Goal: Transaction & Acquisition: Purchase product/service

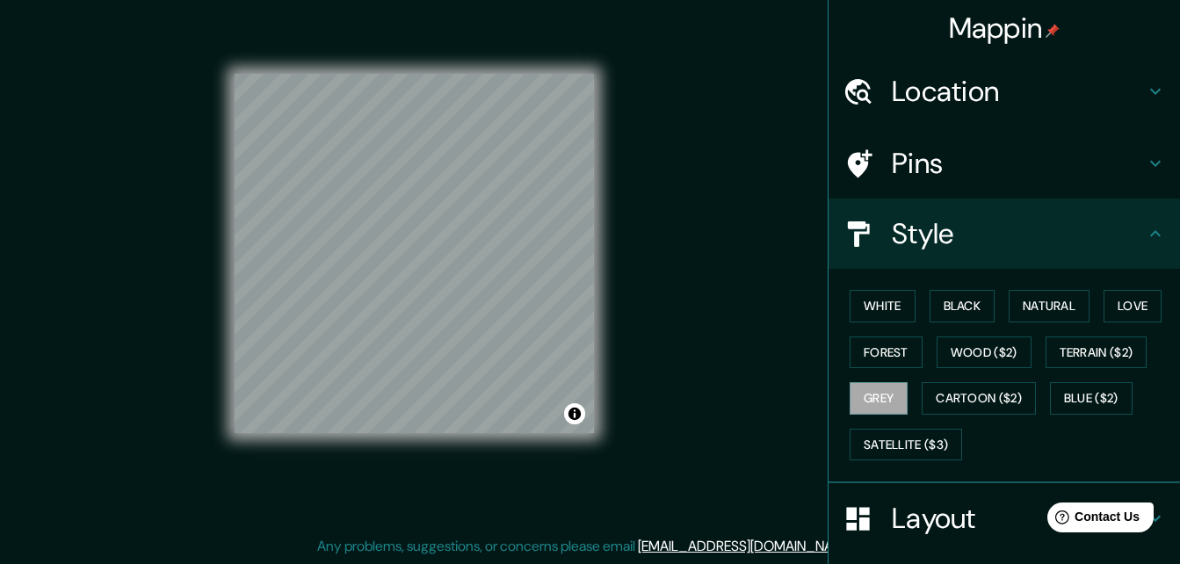
scroll to position [206, 0]
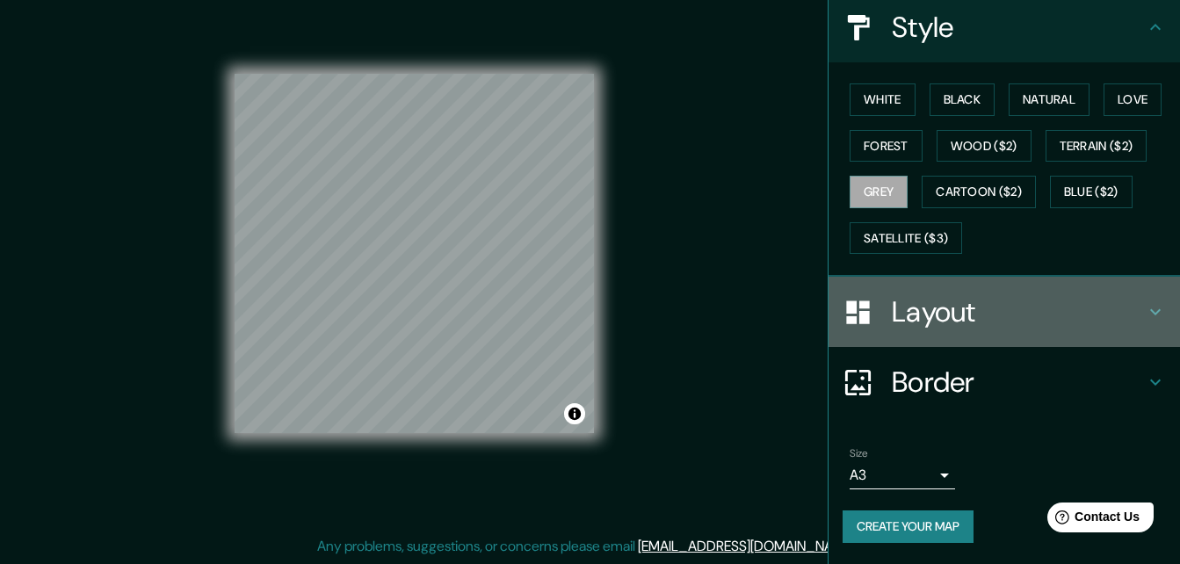
click at [915, 311] on h4 "Layout" at bounding box center [1018, 311] width 253 height 35
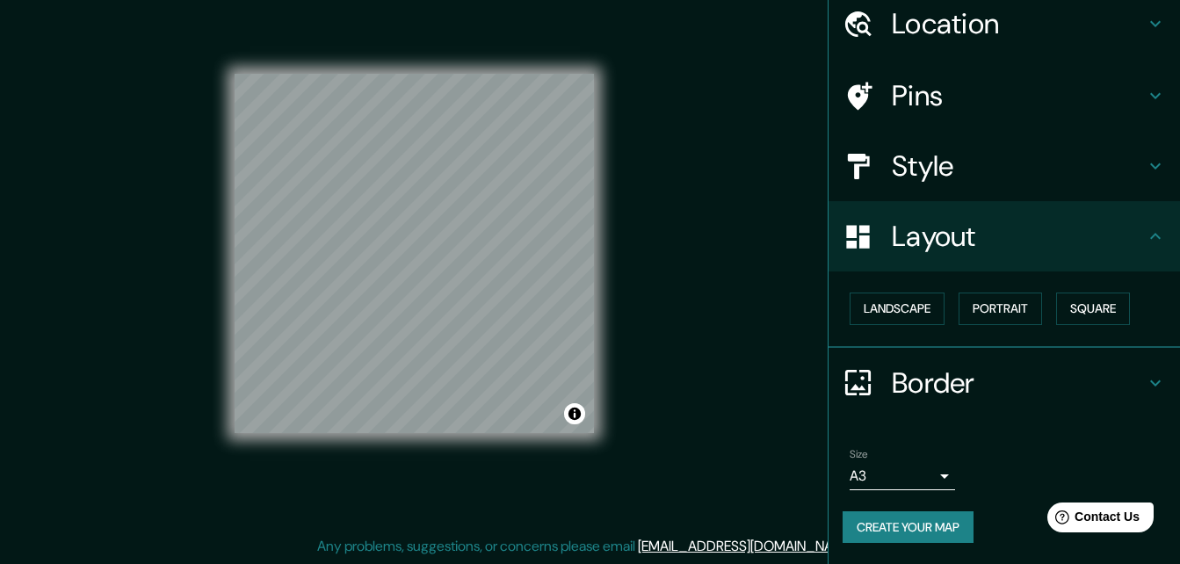
scroll to position [68, 0]
click at [915, 311] on button "Landscape" at bounding box center [897, 309] width 95 height 33
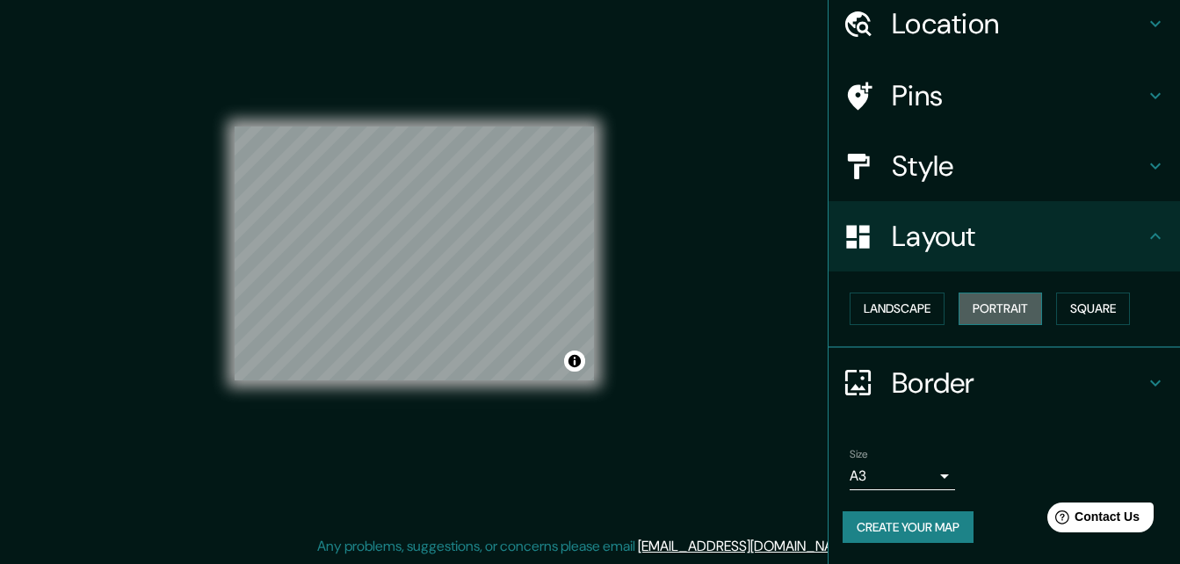
click at [1002, 313] on button "Portrait" at bounding box center [1000, 309] width 83 height 33
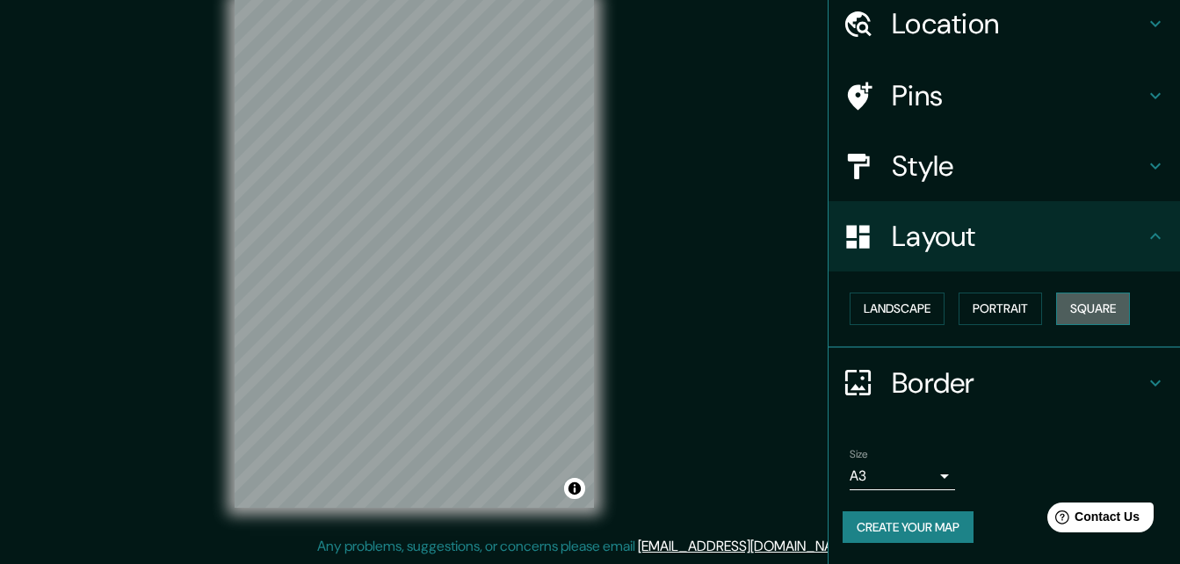
click at [1080, 306] on button "Square" at bounding box center [1093, 309] width 74 height 33
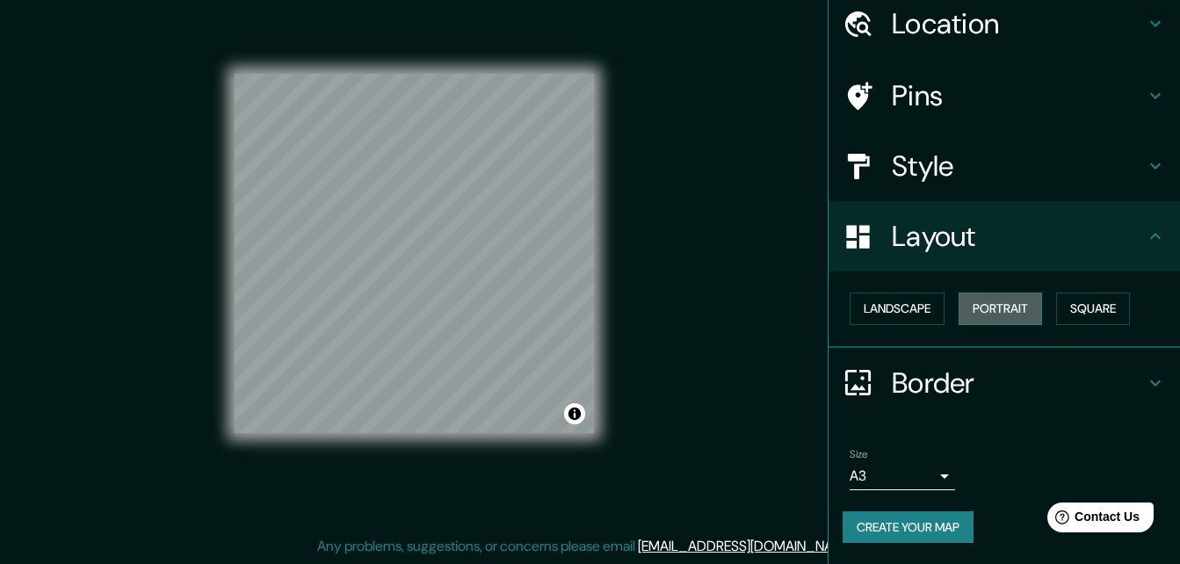
click at [1010, 308] on button "Portrait" at bounding box center [1000, 309] width 83 height 33
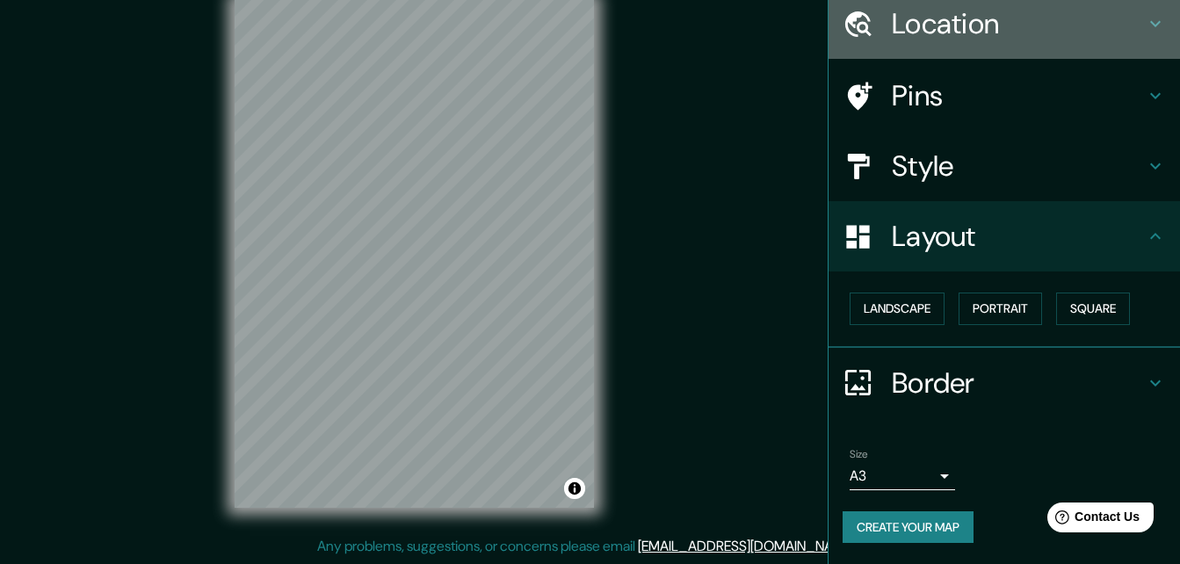
click at [1059, 27] on h4 "Location" at bounding box center [1018, 23] width 253 height 35
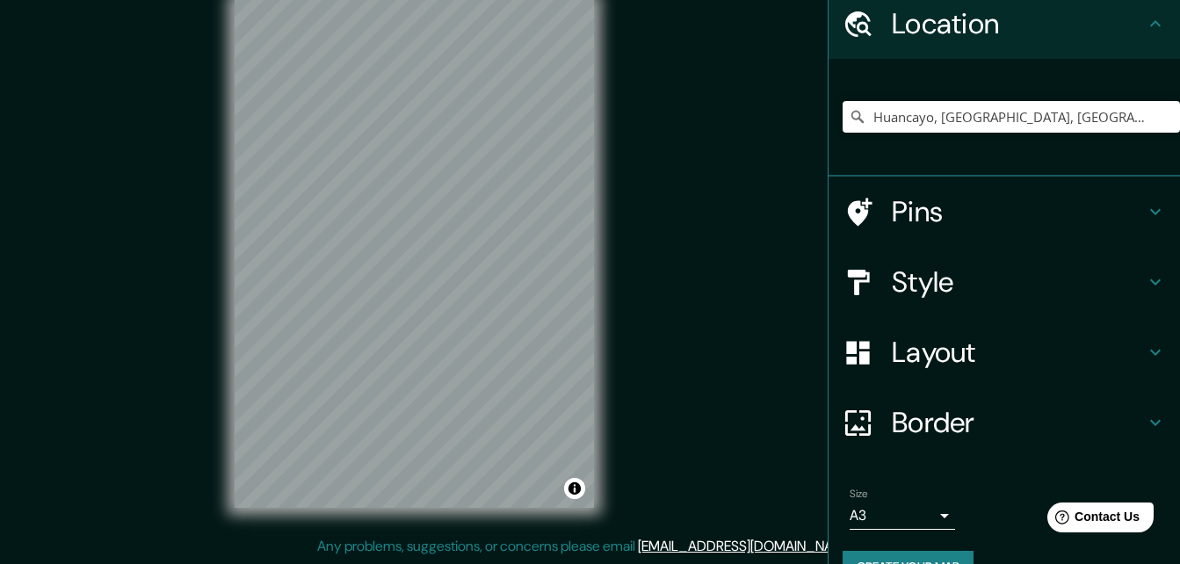
click at [988, 214] on h4 "Pins" at bounding box center [1018, 211] width 253 height 35
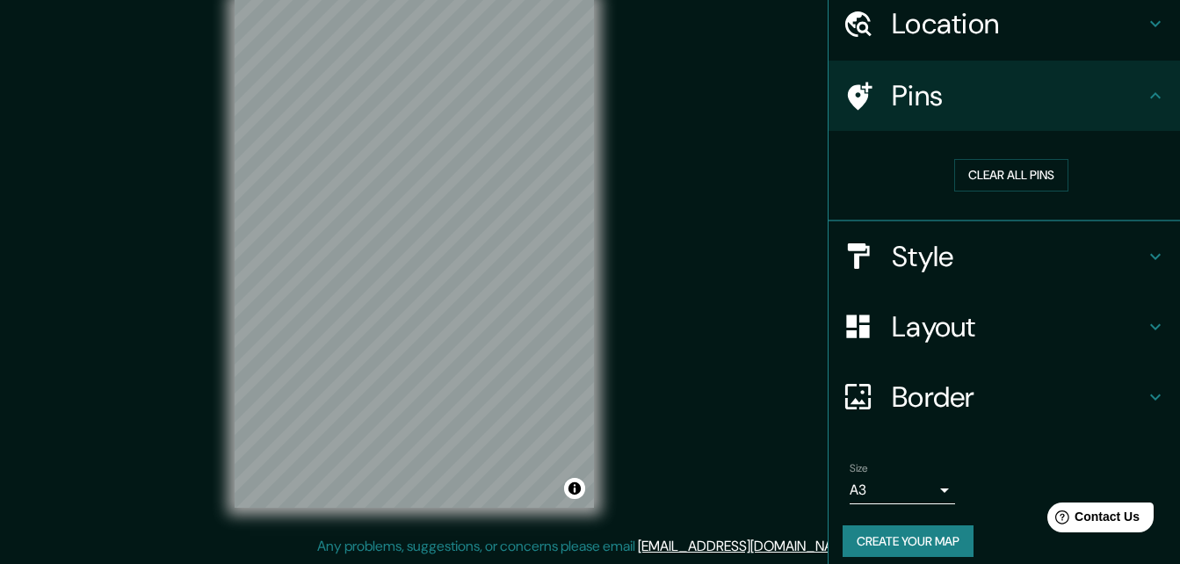
click at [963, 244] on h4 "Style" at bounding box center [1018, 256] width 253 height 35
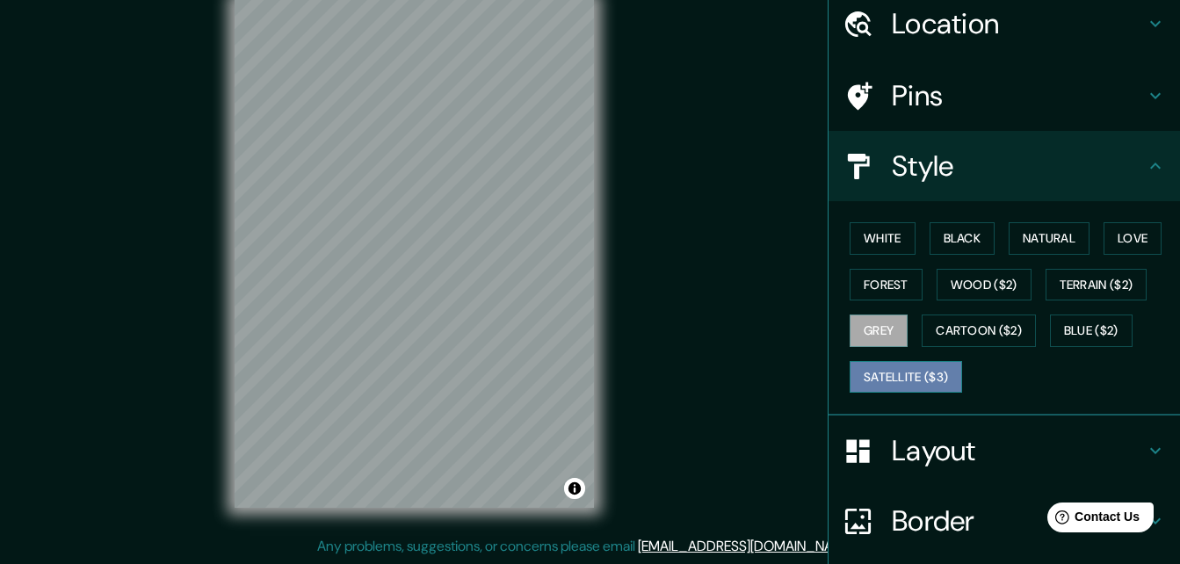
click at [878, 378] on button "Satellite ($3)" at bounding box center [906, 377] width 112 height 33
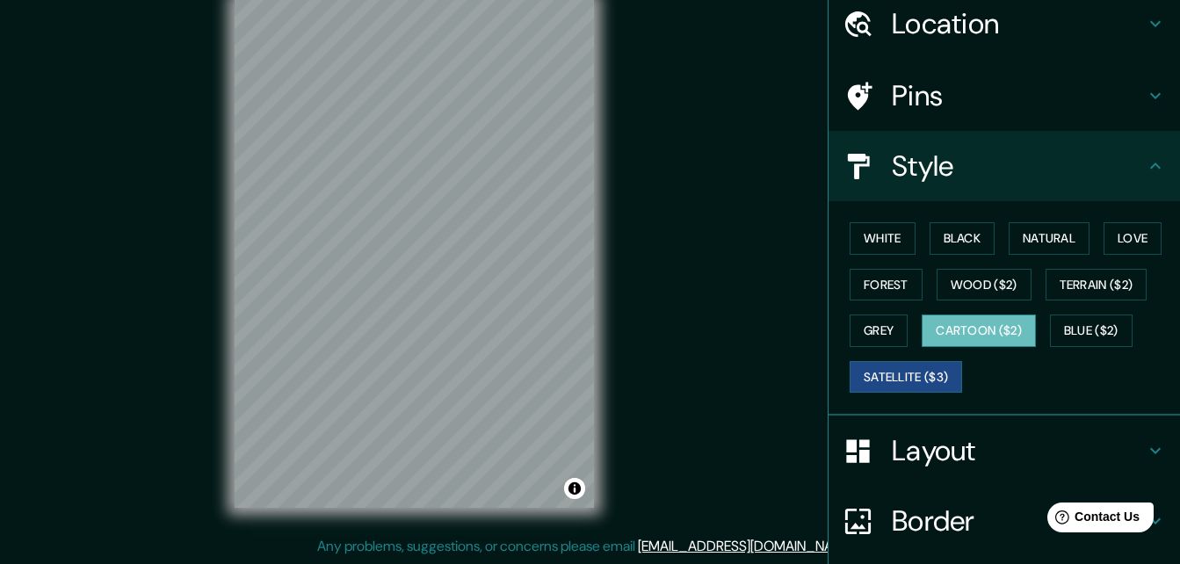
click at [948, 335] on button "Cartoon ($2)" at bounding box center [979, 331] width 114 height 33
click at [872, 329] on button "Grey" at bounding box center [879, 331] width 58 height 33
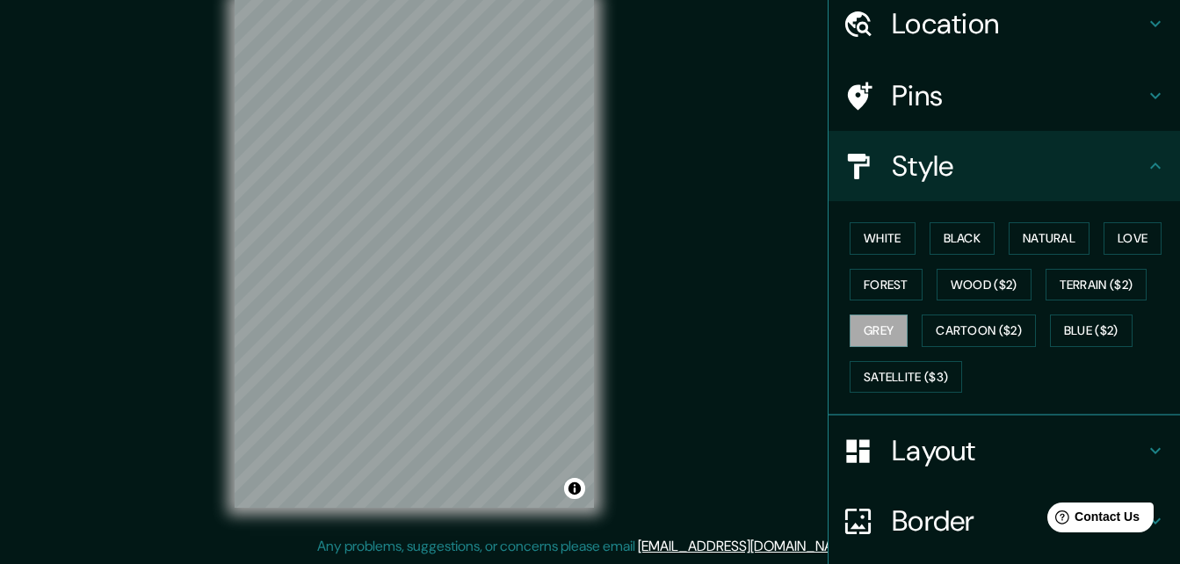
drag, startPoint x: 669, startPoint y: 234, endPoint x: 675, endPoint y: 216, distance: 18.3
click at [669, 233] on div "Mappin Location [GEOGRAPHIC_DATA], [GEOGRAPHIC_DATA], [GEOGRAPHIC_DATA] Pins St…" at bounding box center [590, 268] width 1180 height 592
click at [420, 546] on p "Any problems, suggestions, or concerns please email [EMAIL_ADDRESS][DOMAIN_NAME…" at bounding box center [587, 546] width 540 height 21
click at [481, 546] on p "Any problems, suggestions, or concerns please email [EMAIL_ADDRESS][DOMAIN_NAME…" at bounding box center [587, 546] width 540 height 21
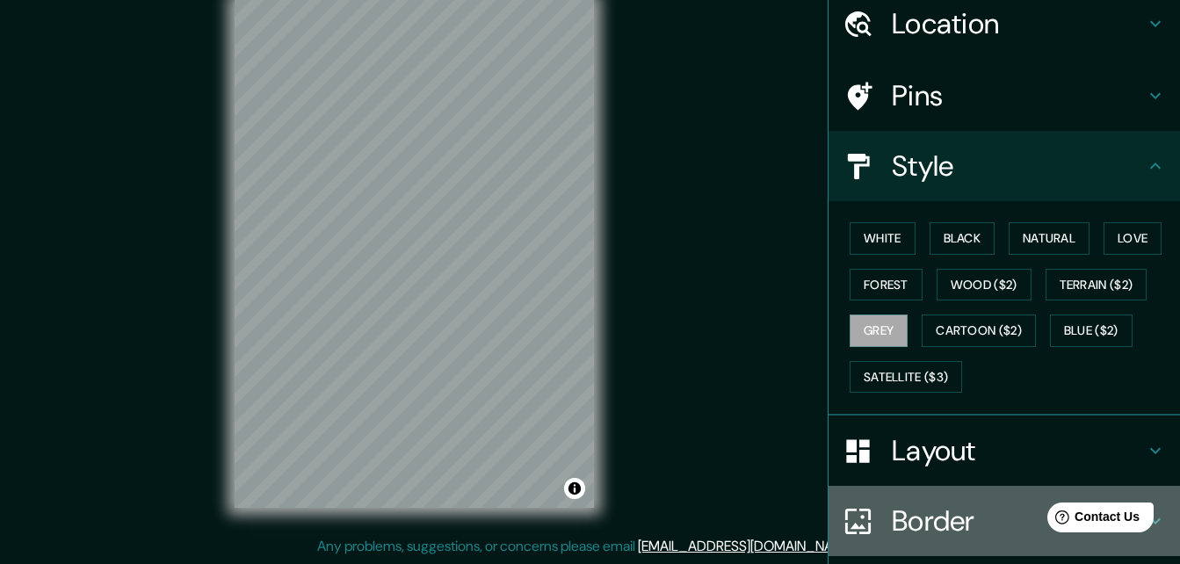
click at [892, 510] on h4 "Border" at bounding box center [1018, 520] width 253 height 35
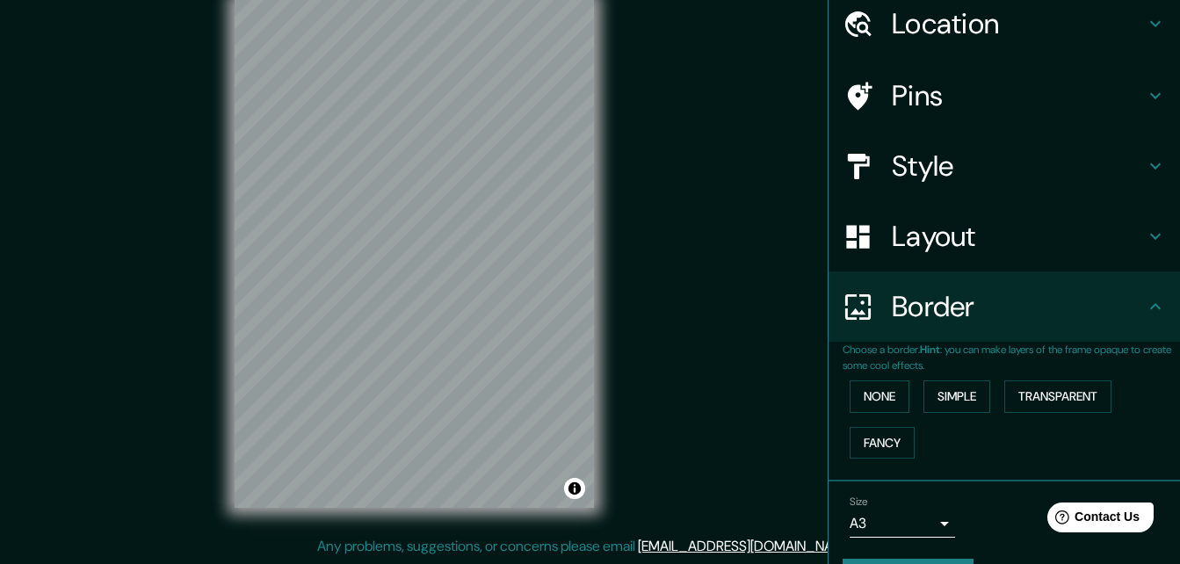
click at [845, 311] on icon at bounding box center [857, 305] width 25 height 25
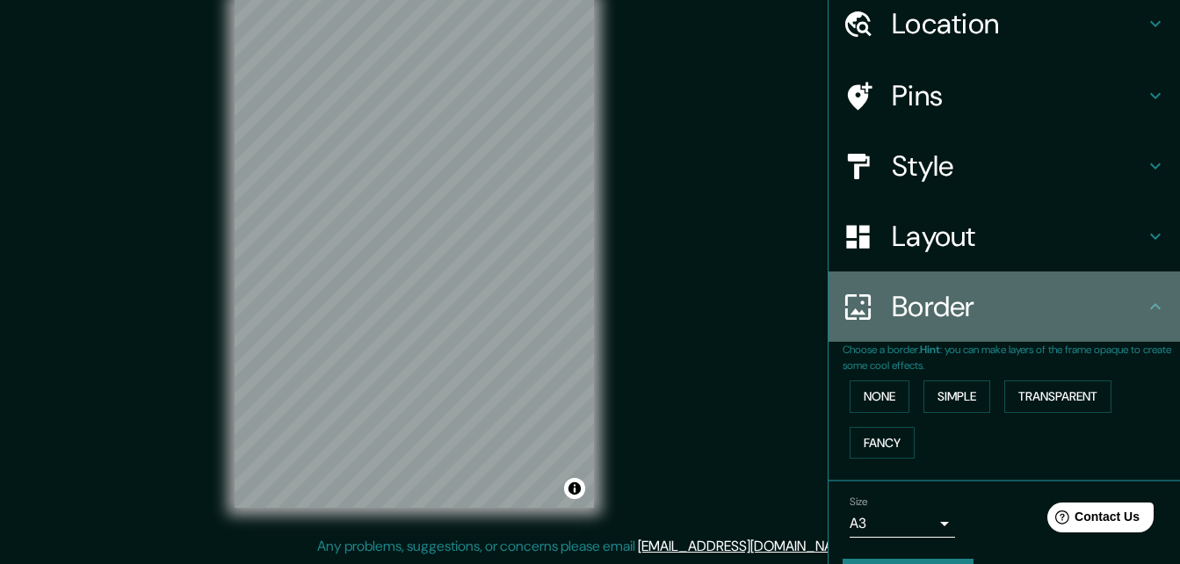
click at [845, 311] on icon at bounding box center [857, 305] width 25 height 25
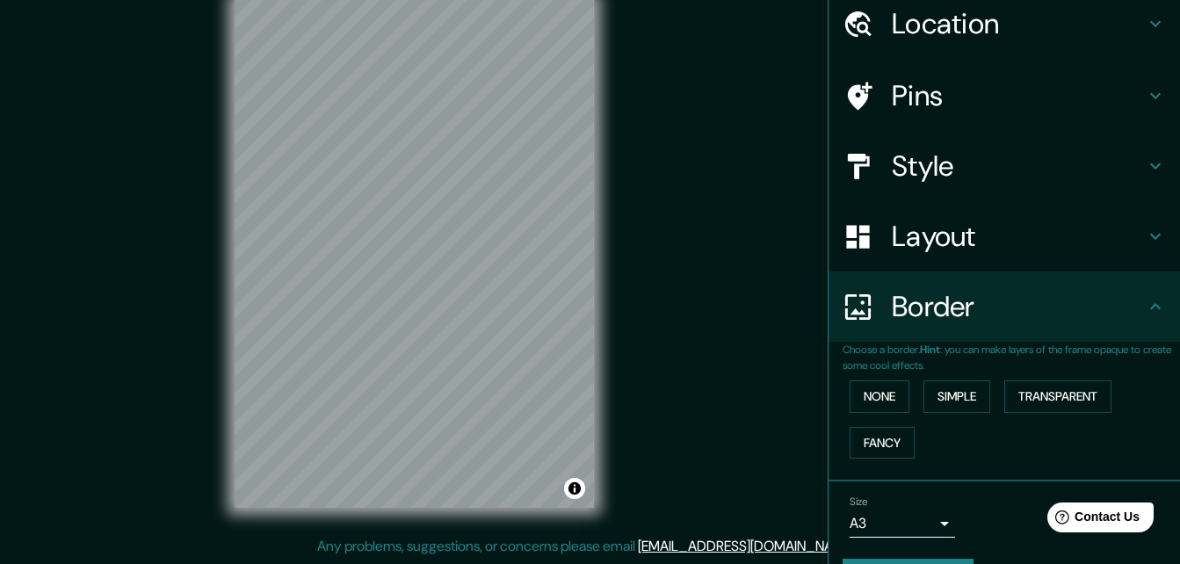
click at [843, 307] on icon at bounding box center [858, 307] width 31 height 31
click at [726, 340] on div "Mappin Location [GEOGRAPHIC_DATA], [GEOGRAPHIC_DATA], [GEOGRAPHIC_DATA] Pins St…" at bounding box center [590, 268] width 1180 height 592
click at [728, 340] on div "Mappin Location [GEOGRAPHIC_DATA], [GEOGRAPHIC_DATA], [GEOGRAPHIC_DATA] Pins St…" at bounding box center [590, 268] width 1180 height 592
click at [729, 340] on div "Mappin Location [GEOGRAPHIC_DATA], [GEOGRAPHIC_DATA], [GEOGRAPHIC_DATA] Pins St…" at bounding box center [590, 268] width 1180 height 592
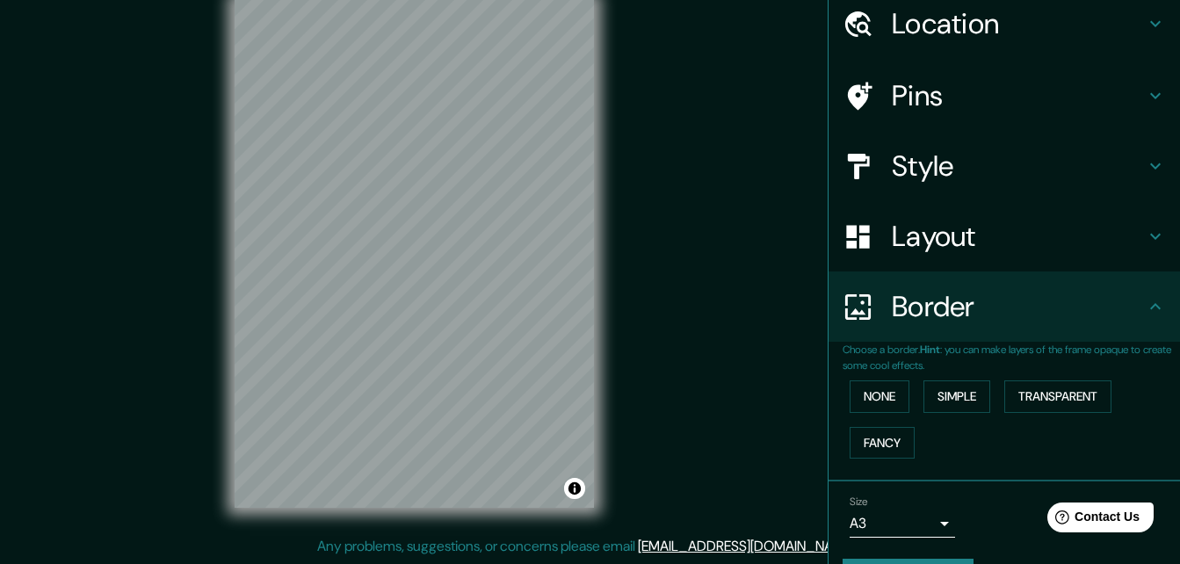
drag, startPoint x: 729, startPoint y: 340, endPoint x: 923, endPoint y: 351, distance: 194.5
click at [923, 351] on b "Hint" at bounding box center [930, 350] width 20 height 14
click at [974, 357] on p "Choose a border. Hint : you can make layers of the frame opaque to create some …" at bounding box center [1011, 358] width 337 height 32
click at [726, 357] on div "Mappin Location [GEOGRAPHIC_DATA], [GEOGRAPHIC_DATA], [GEOGRAPHIC_DATA] Pins St…" at bounding box center [590, 268] width 1180 height 592
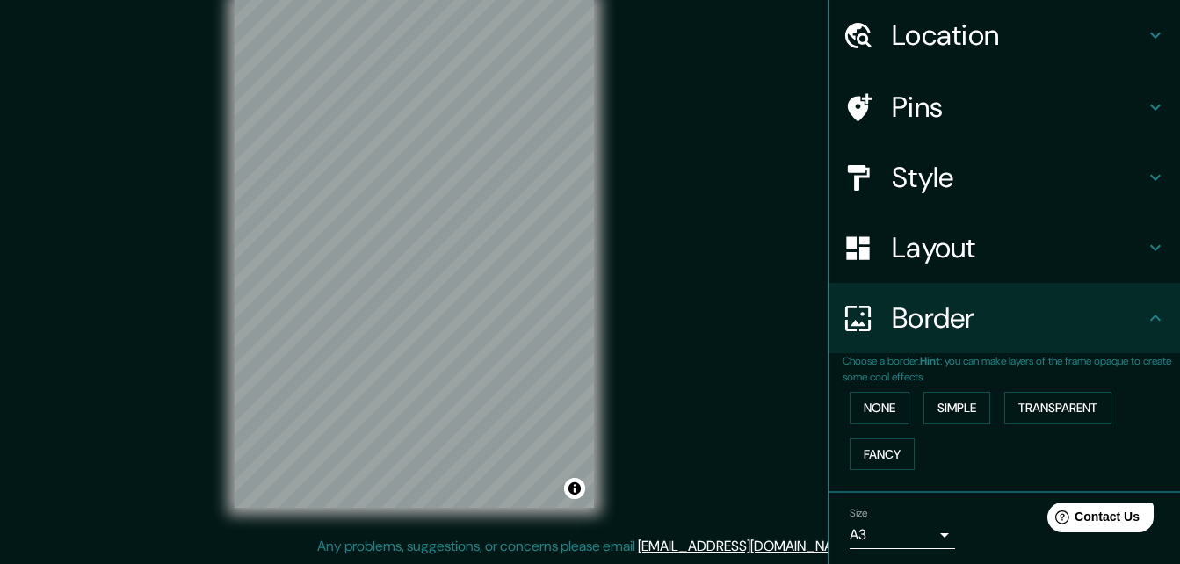
click at [726, 327] on div "Mappin Location [GEOGRAPHIC_DATA], [GEOGRAPHIC_DATA], [GEOGRAPHIC_DATA] Pins St…" at bounding box center [590, 268] width 1180 height 592
click at [721, 316] on div "Mappin Location [GEOGRAPHIC_DATA], [GEOGRAPHIC_DATA], [GEOGRAPHIC_DATA] Pins St…" at bounding box center [590, 268] width 1180 height 592
click at [642, 482] on div "Mappin Location [GEOGRAPHIC_DATA], [GEOGRAPHIC_DATA], [GEOGRAPHIC_DATA] Pins St…" at bounding box center [590, 268] width 1180 height 592
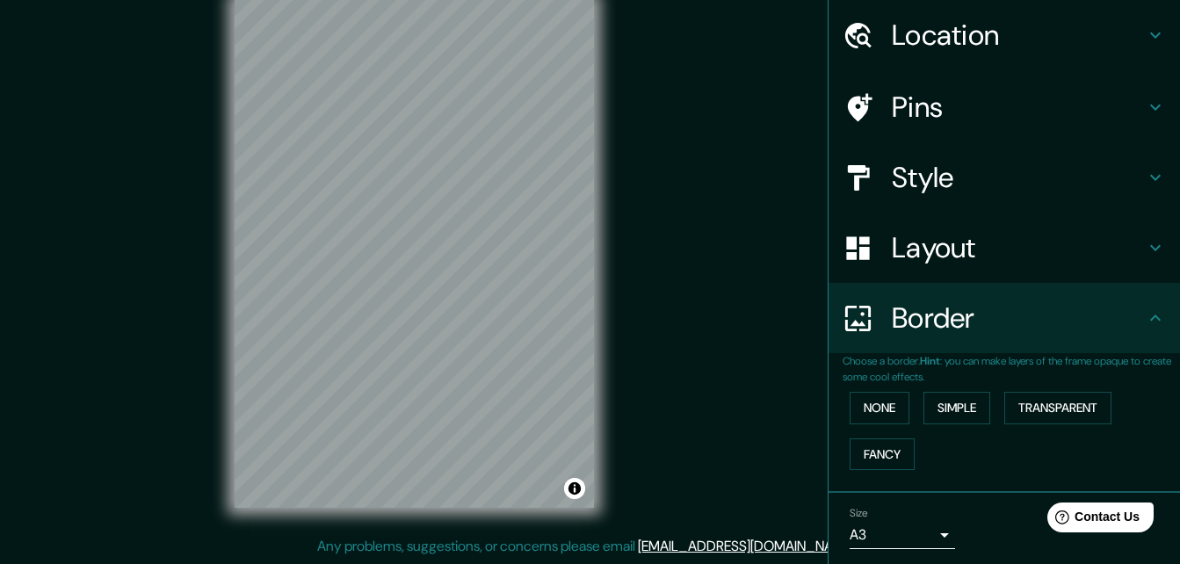
click at [642, 481] on div "Mappin Location [GEOGRAPHIC_DATA], [GEOGRAPHIC_DATA], [GEOGRAPHIC_DATA] Pins St…" at bounding box center [590, 268] width 1180 height 592
drag, startPoint x: 642, startPoint y: 481, endPoint x: 734, endPoint y: 368, distance: 146.1
click at [734, 368] on div "Mappin Location [GEOGRAPHIC_DATA], [GEOGRAPHIC_DATA], [GEOGRAPHIC_DATA] Pins St…" at bounding box center [590, 268] width 1180 height 592
click at [666, 438] on div "Mappin Location [GEOGRAPHIC_DATA], [GEOGRAPHIC_DATA], [GEOGRAPHIC_DATA] Pins St…" at bounding box center [590, 268] width 1180 height 592
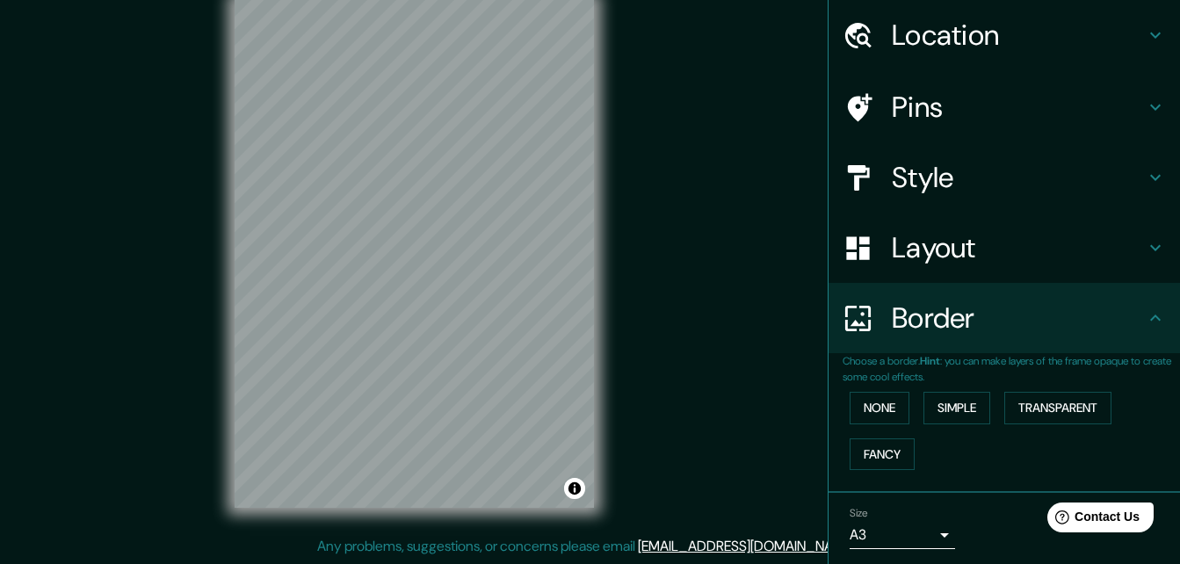
click at [666, 438] on div "Mappin Location [GEOGRAPHIC_DATA], [GEOGRAPHIC_DATA], [GEOGRAPHIC_DATA] Pins St…" at bounding box center [590, 268] width 1180 height 592
drag, startPoint x: 666, startPoint y: 438, endPoint x: 698, endPoint y: 351, distance: 92.6
click at [698, 351] on div "Mappin Location [GEOGRAPHIC_DATA], [GEOGRAPHIC_DATA], [GEOGRAPHIC_DATA] Pins St…" at bounding box center [590, 268] width 1180 height 592
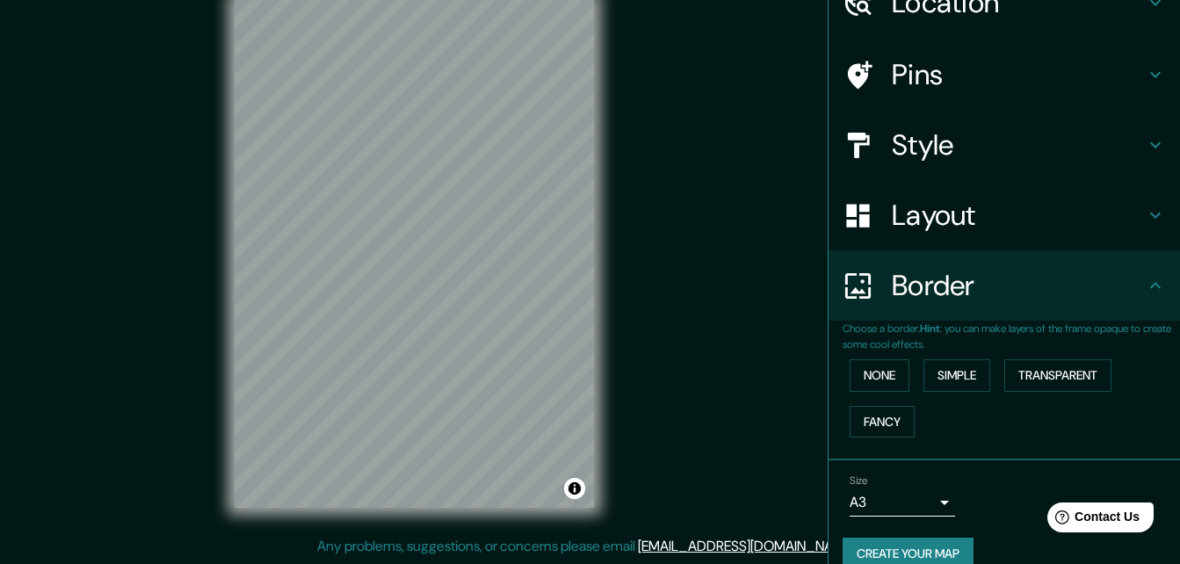
scroll to position [116, 0]
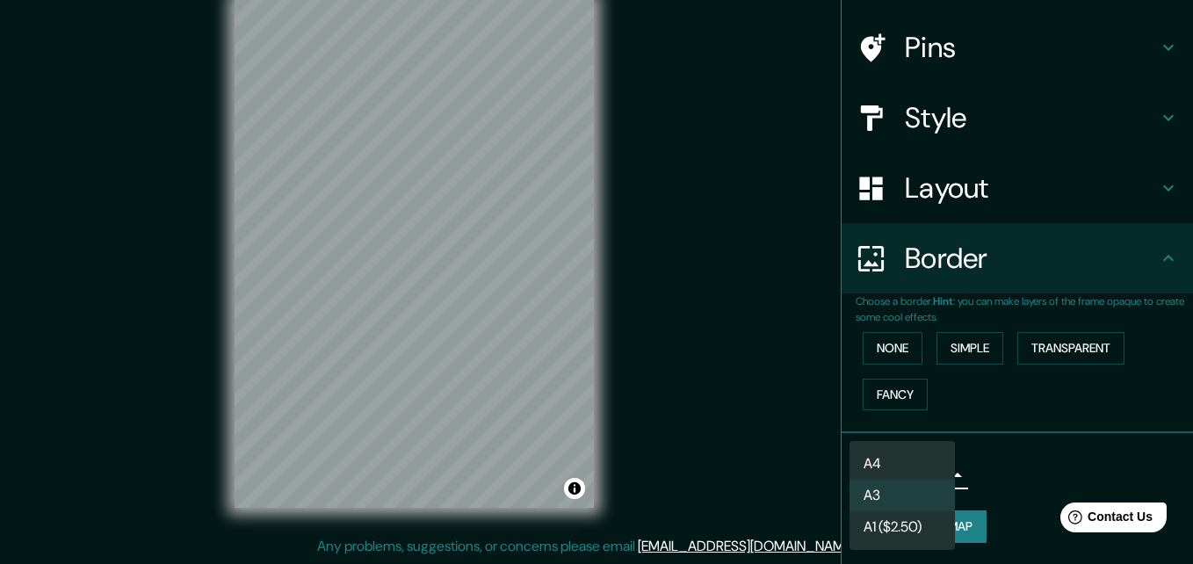
click at [910, 474] on body "Mappin Location [GEOGRAPHIC_DATA], [GEOGRAPHIC_DATA], [GEOGRAPHIC_DATA] Pins St…" at bounding box center [596, 254] width 1193 height 564
click at [1031, 443] on div at bounding box center [596, 282] width 1193 height 564
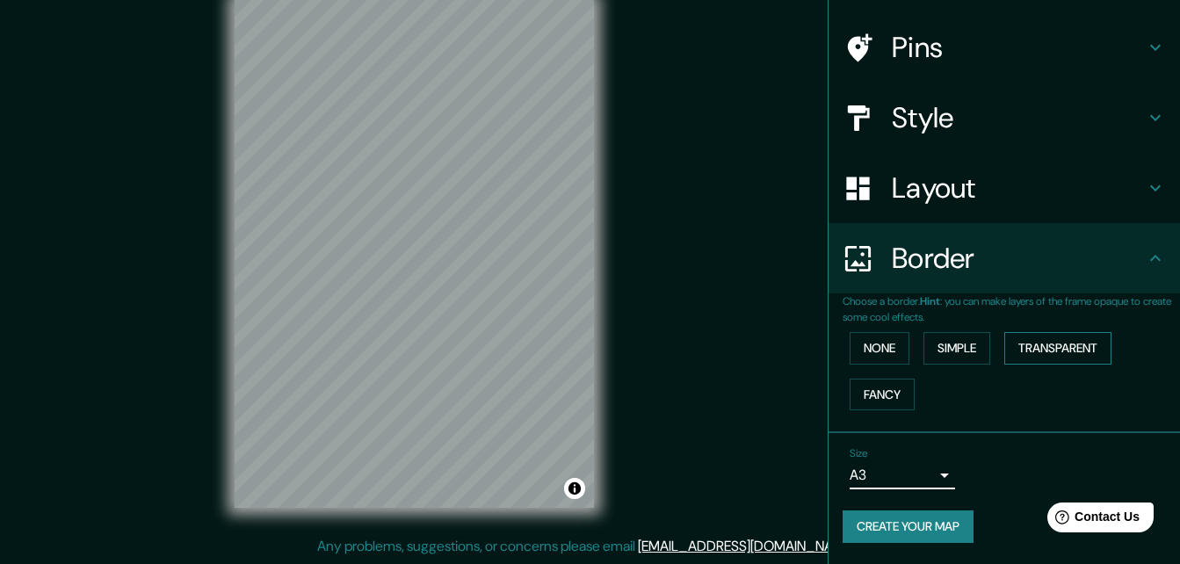
click at [1043, 336] on button "Transparent" at bounding box center [1057, 348] width 107 height 33
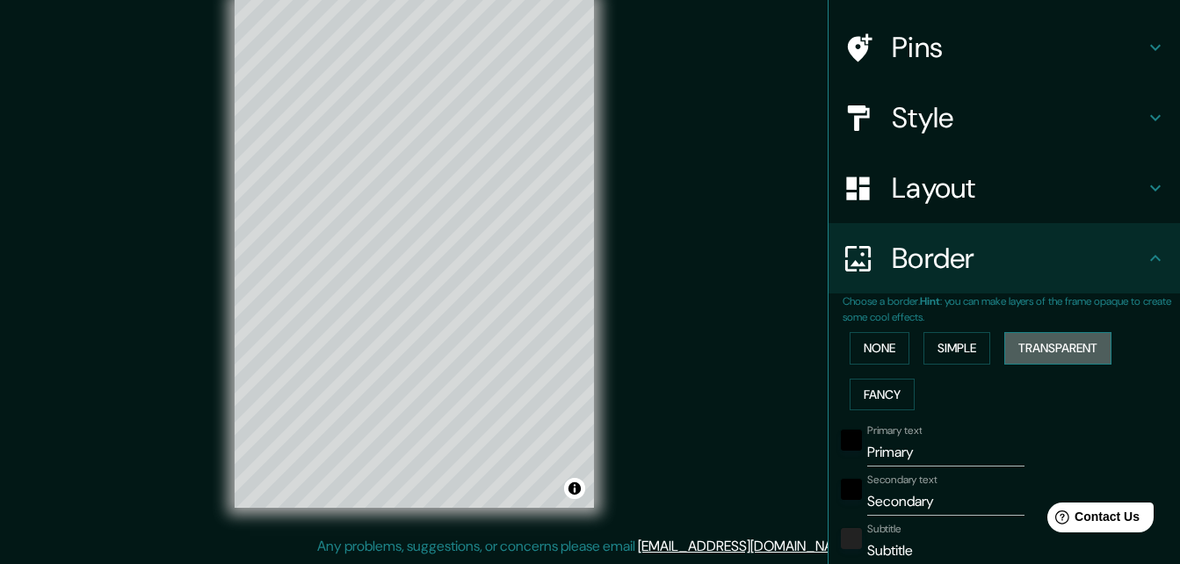
click at [1043, 336] on button "Transparent" at bounding box center [1057, 348] width 107 height 33
type input "196"
type input "33"
click at [870, 350] on button "None" at bounding box center [880, 348] width 60 height 33
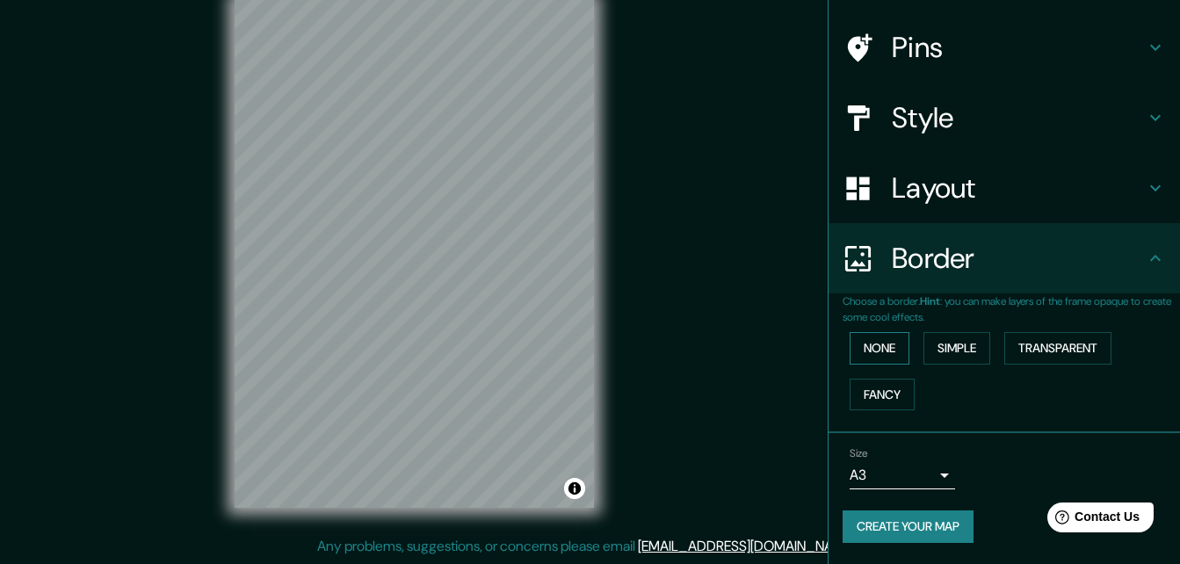
click at [879, 358] on button "None" at bounding box center [880, 348] width 60 height 33
click at [923, 344] on button "Simple" at bounding box center [956, 348] width 67 height 33
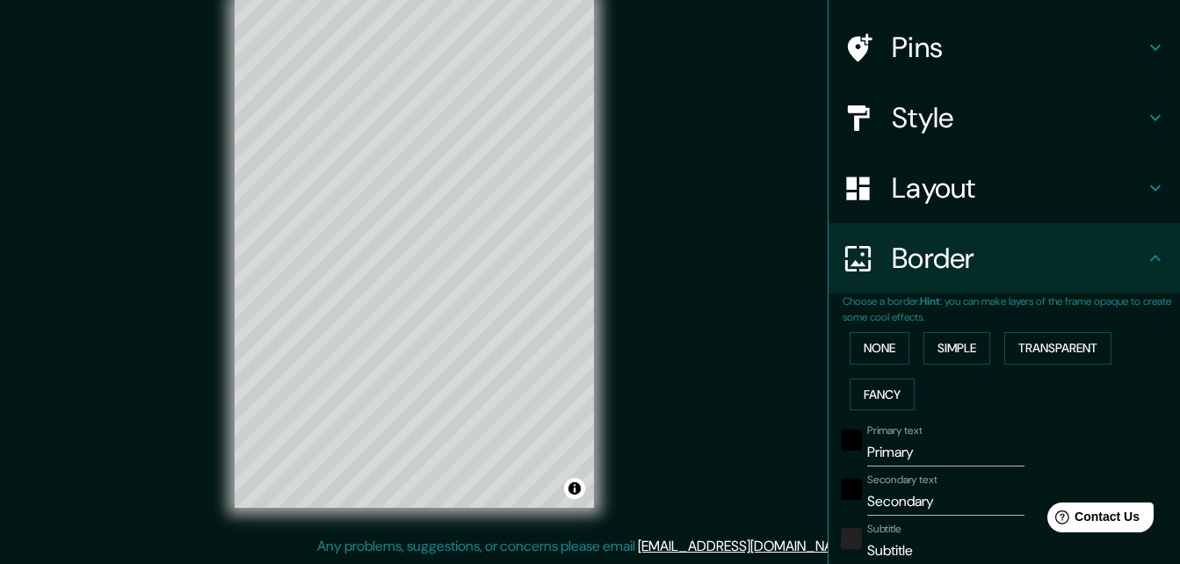
scroll to position [436, 0]
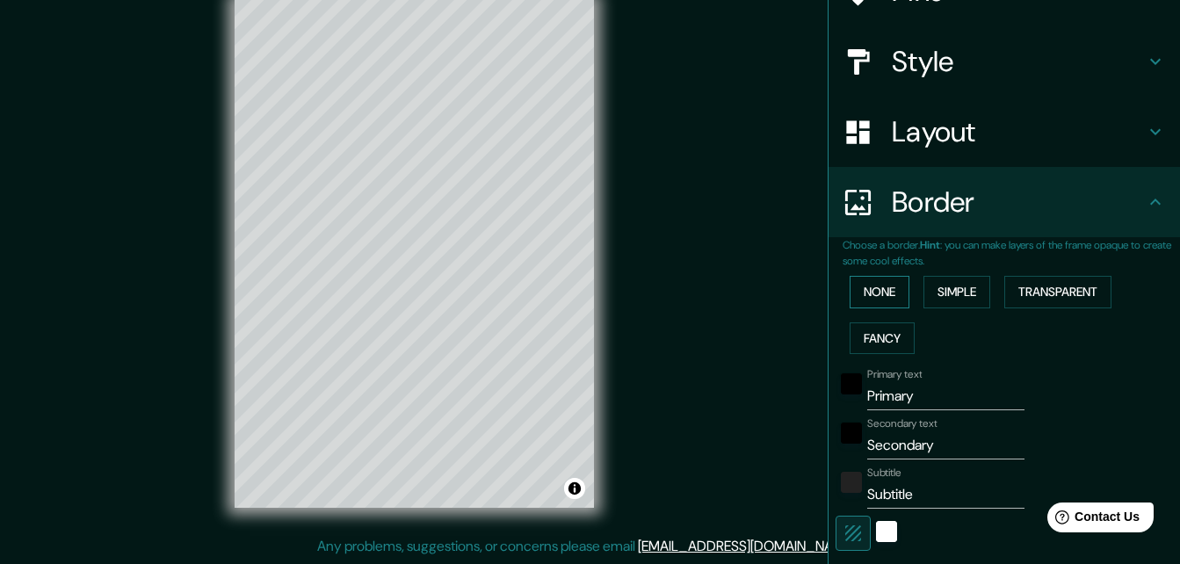
click at [868, 296] on button "None" at bounding box center [880, 292] width 60 height 33
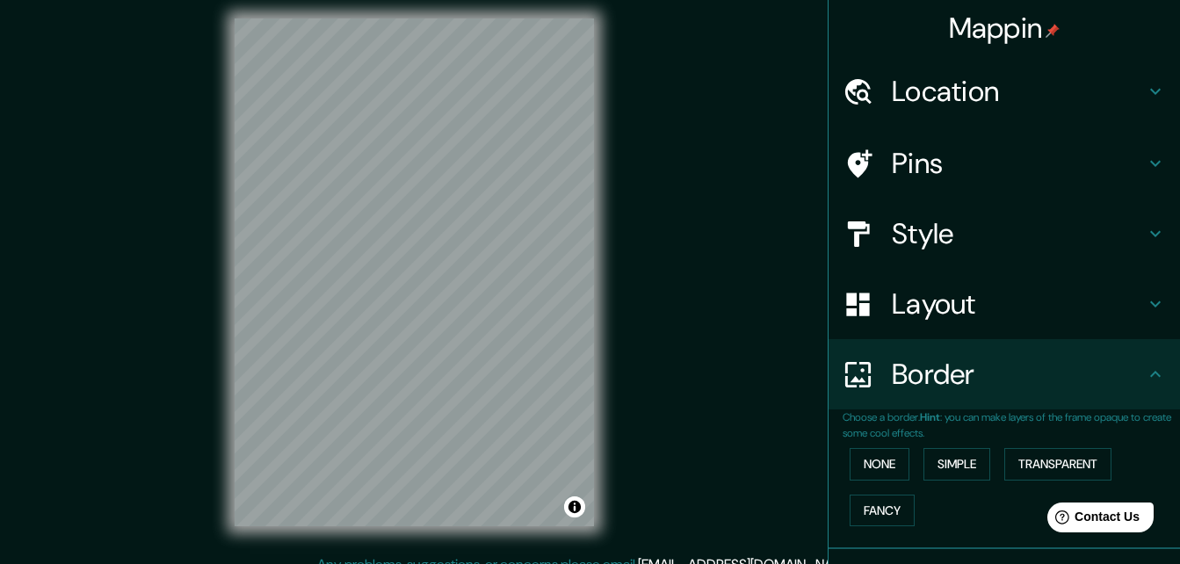
scroll to position [0, 0]
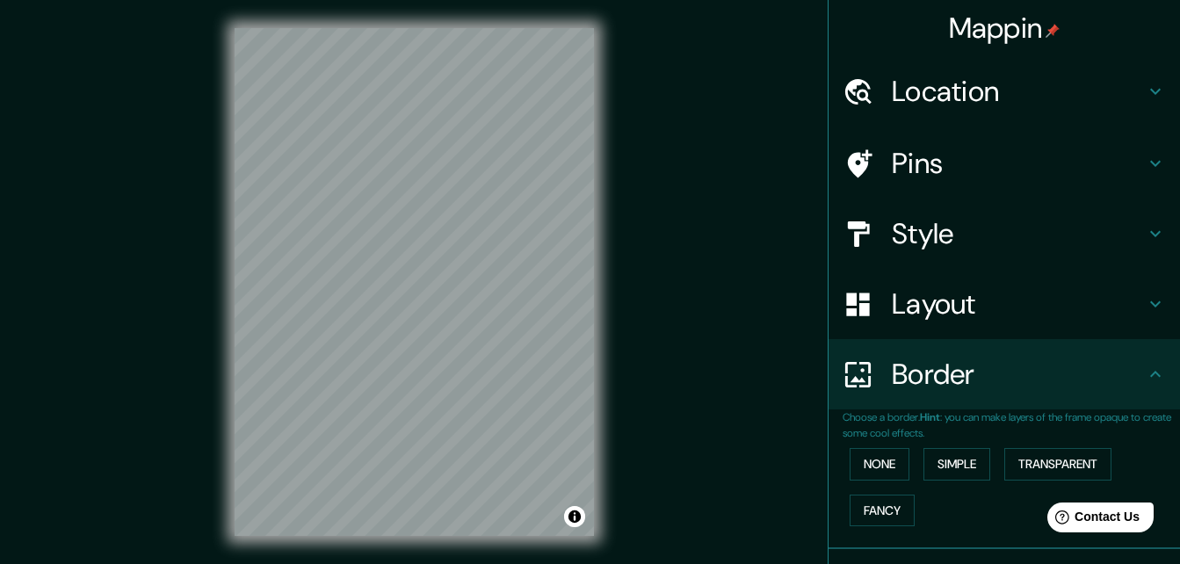
click at [949, 236] on h4 "Style" at bounding box center [1018, 233] width 253 height 35
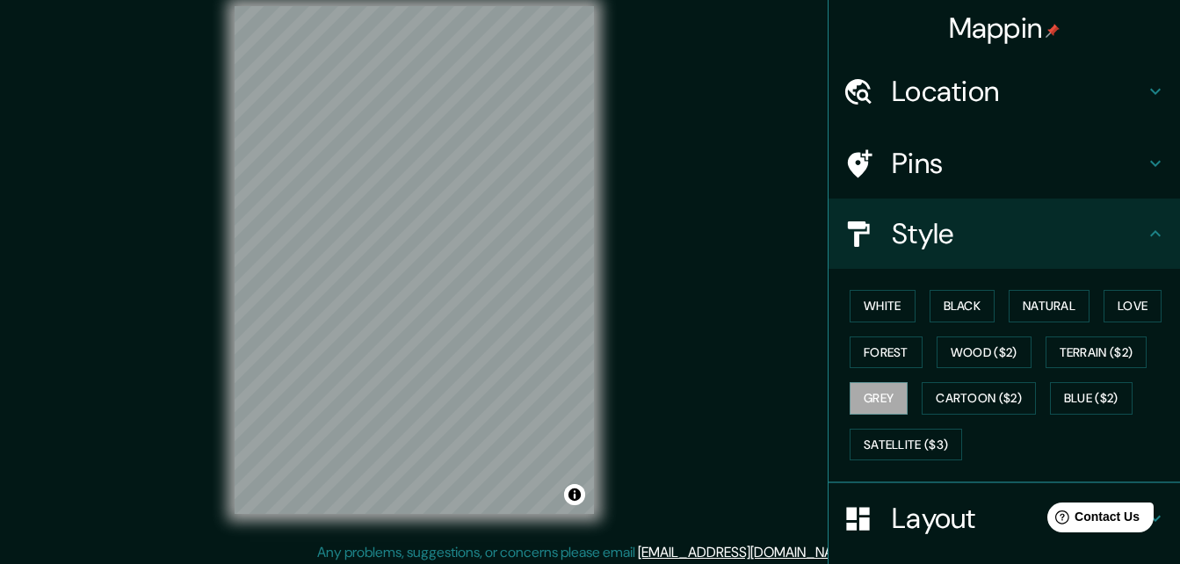
scroll to position [28, 0]
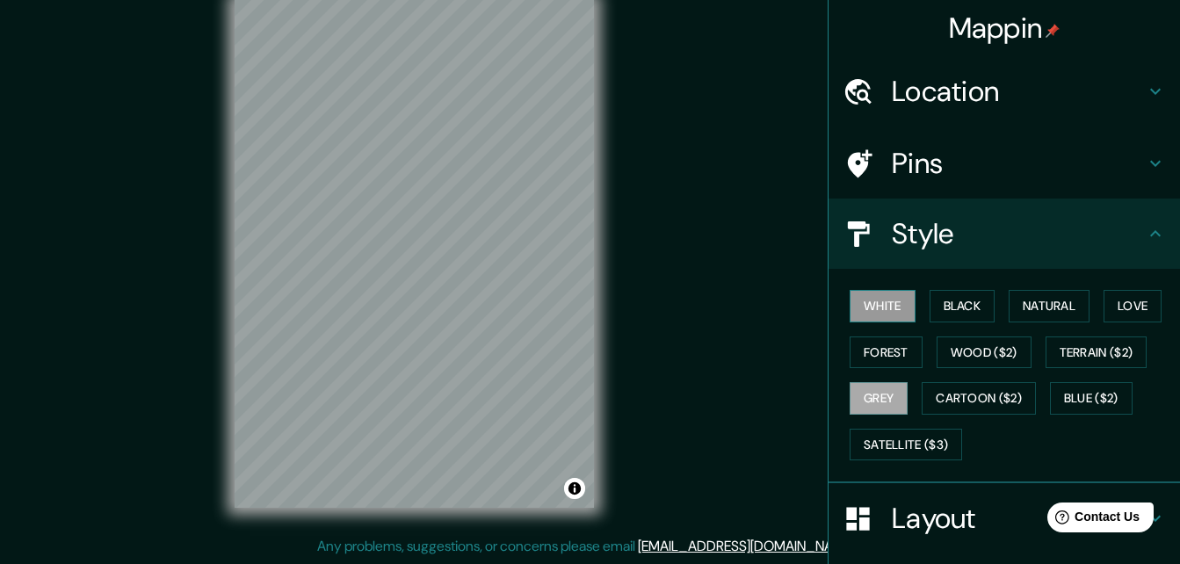
click at [857, 314] on button "White" at bounding box center [883, 306] width 66 height 33
click at [627, 339] on div "Mappin Location [GEOGRAPHIC_DATA], [GEOGRAPHIC_DATA], [GEOGRAPHIC_DATA] Pins St…" at bounding box center [590, 268] width 1180 height 592
click at [667, 347] on div "Mappin Location [GEOGRAPHIC_DATA], [GEOGRAPHIC_DATA], [GEOGRAPHIC_DATA] Pins St…" at bounding box center [590, 268] width 1180 height 592
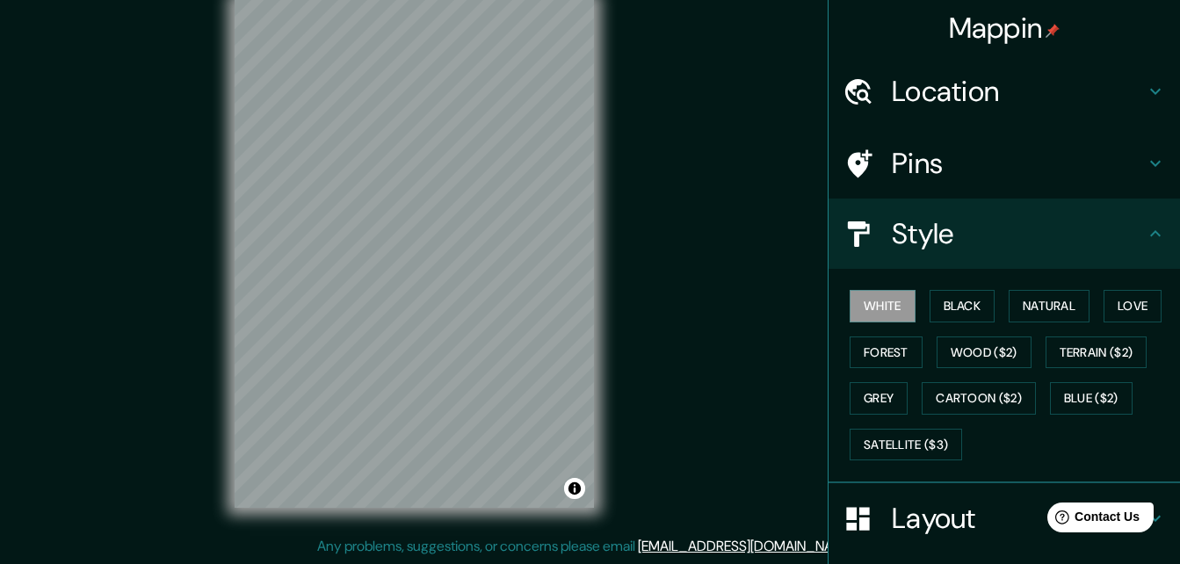
drag, startPoint x: 667, startPoint y: 347, endPoint x: 657, endPoint y: 380, distance: 34.8
click at [657, 380] on div "Mappin Location [GEOGRAPHIC_DATA], [GEOGRAPHIC_DATA], [GEOGRAPHIC_DATA] Pins St…" at bounding box center [590, 268] width 1180 height 592
click at [885, 399] on button "Grey" at bounding box center [879, 398] width 58 height 33
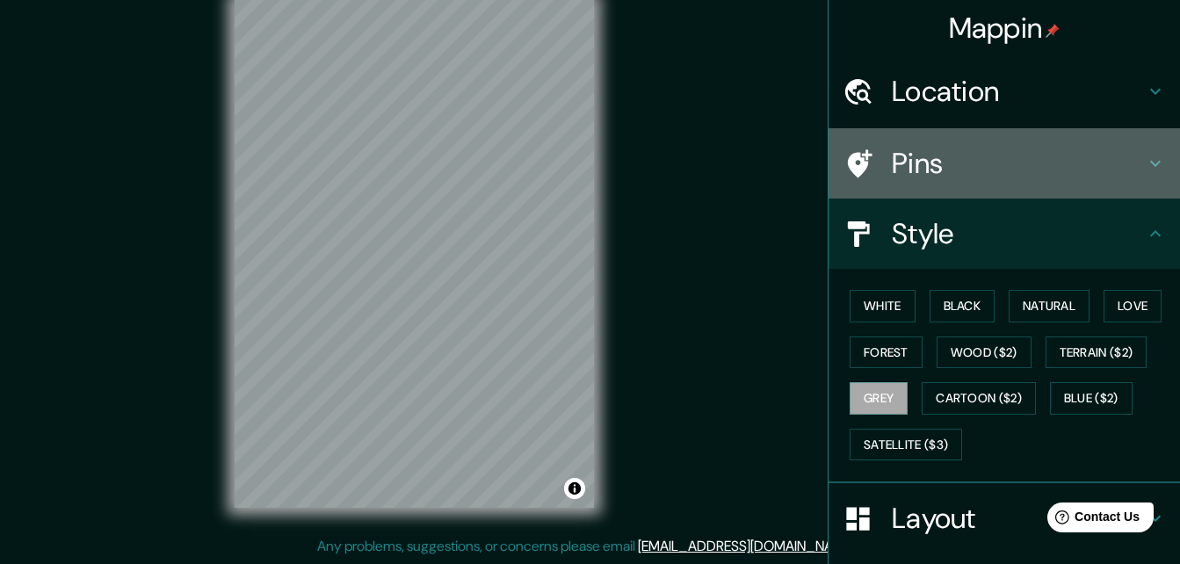
click at [1014, 166] on h4 "Pins" at bounding box center [1018, 163] width 253 height 35
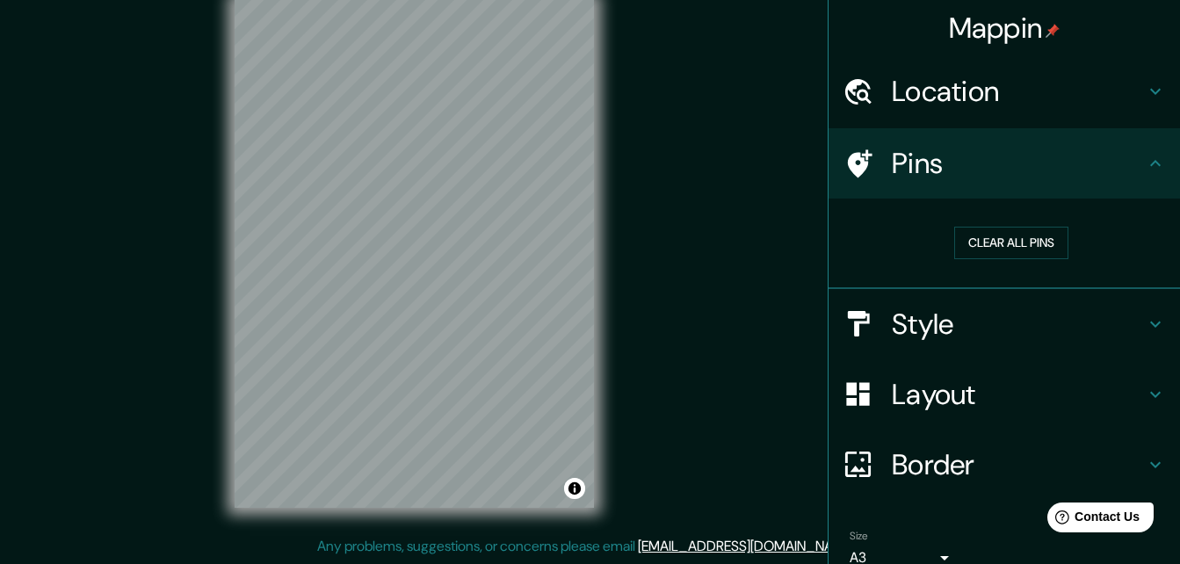
click at [1028, 90] on h4 "Location" at bounding box center [1018, 91] width 253 height 35
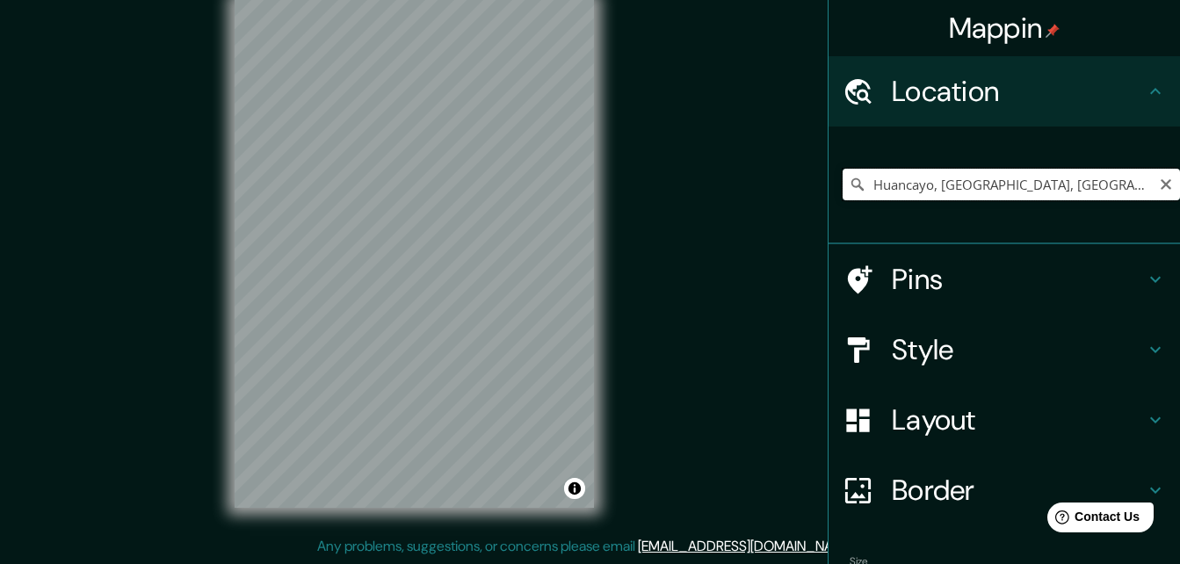
click at [1036, 184] on input "Huancayo, [GEOGRAPHIC_DATA], [GEOGRAPHIC_DATA]" at bounding box center [1011, 185] width 337 height 32
click at [1104, 184] on input "Huancayo, [GEOGRAPHIC_DATA], [GEOGRAPHIC_DATA]" at bounding box center [1011, 185] width 337 height 32
click at [861, 180] on input "Huancayo, [GEOGRAPHIC_DATA], [GEOGRAPHIC_DATA]" at bounding box center [1011, 185] width 337 height 32
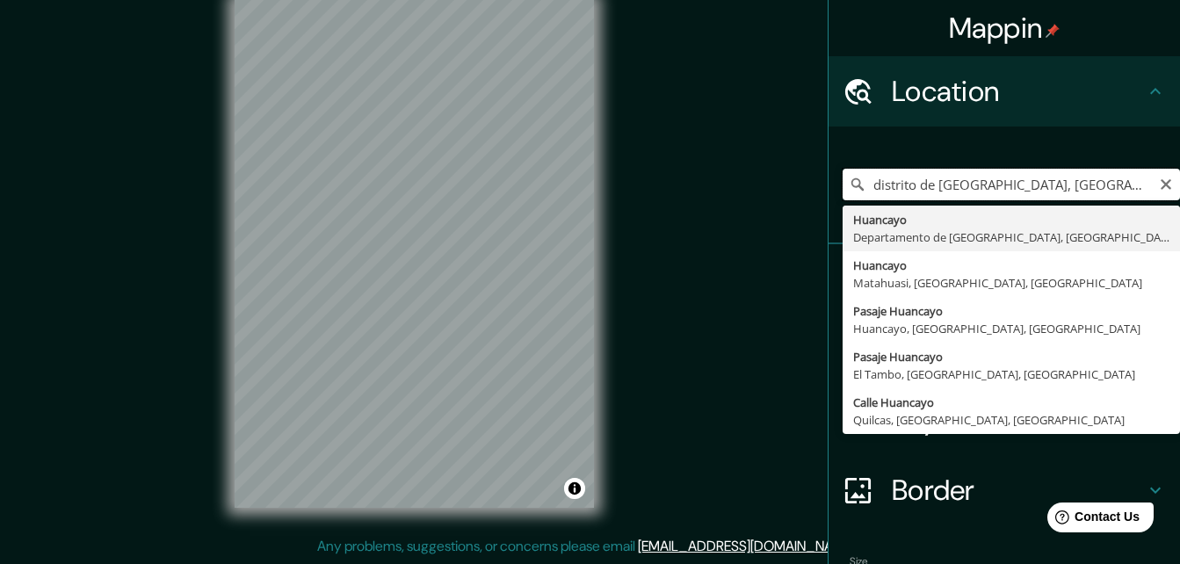
type input "Huancayo, [GEOGRAPHIC_DATA], [GEOGRAPHIC_DATA]"
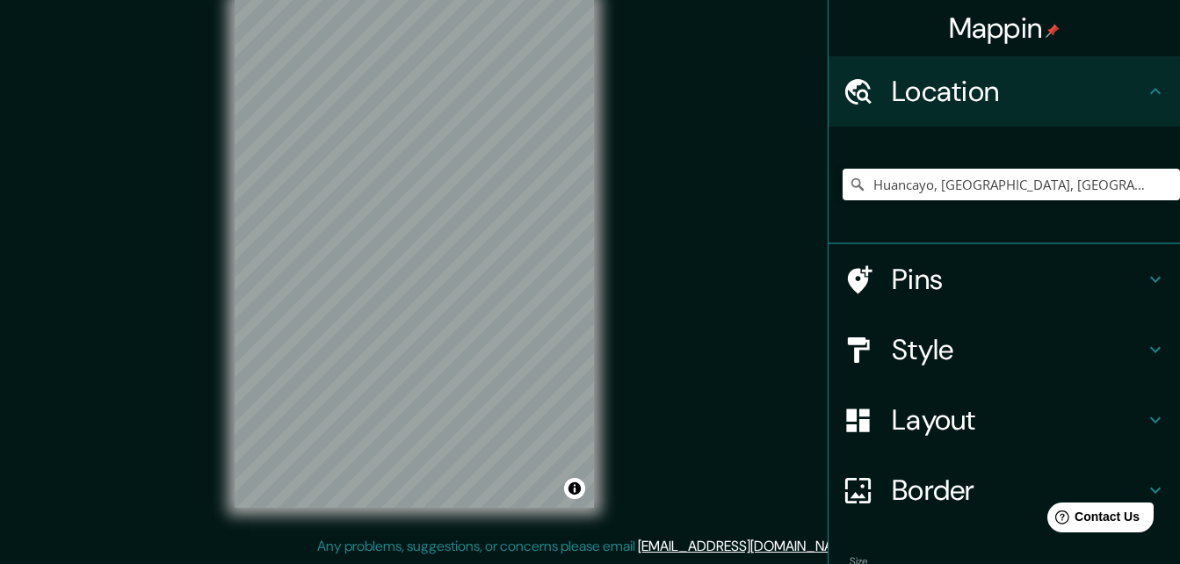
click at [1049, 281] on h4 "Pins" at bounding box center [1018, 279] width 253 height 35
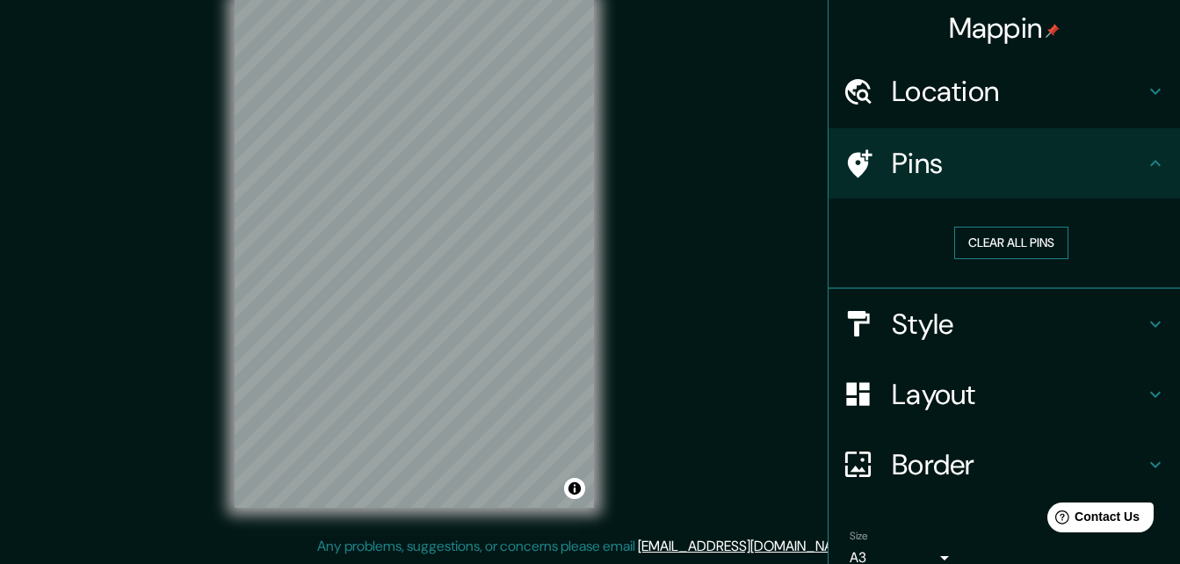
click at [987, 241] on button "Clear all pins" at bounding box center [1011, 243] width 114 height 33
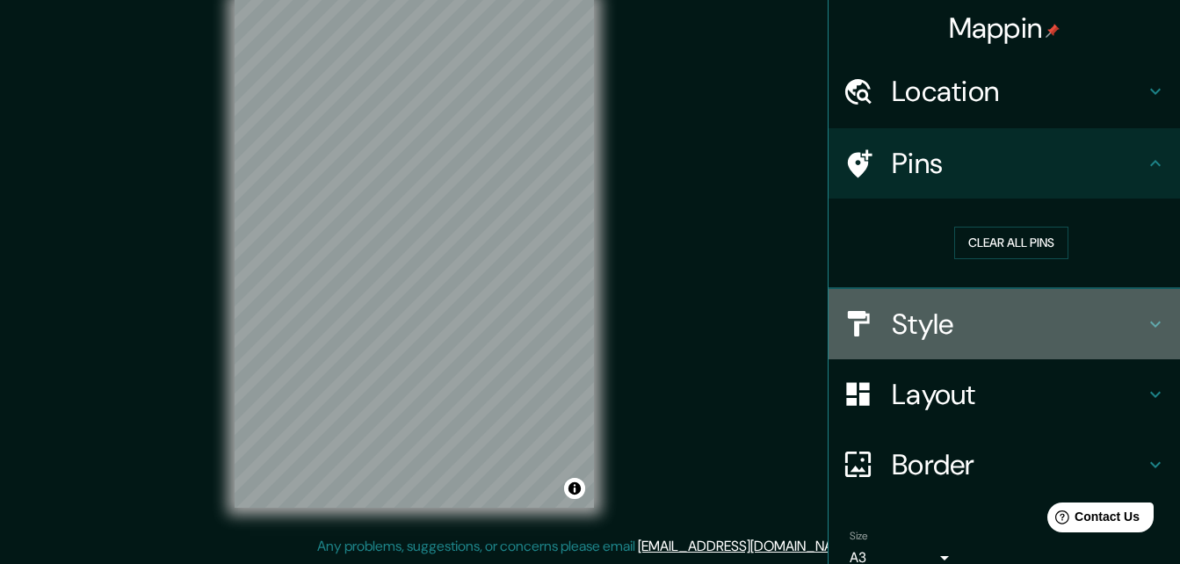
click at [953, 323] on h4 "Style" at bounding box center [1018, 324] width 253 height 35
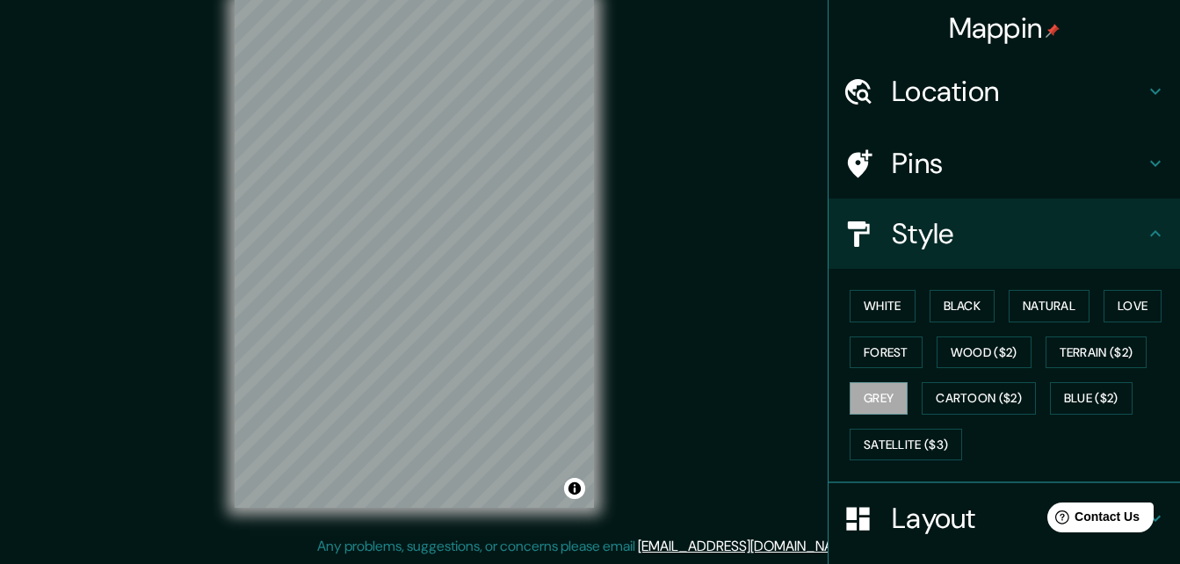
click at [911, 243] on h4 "Style" at bounding box center [1018, 233] width 253 height 35
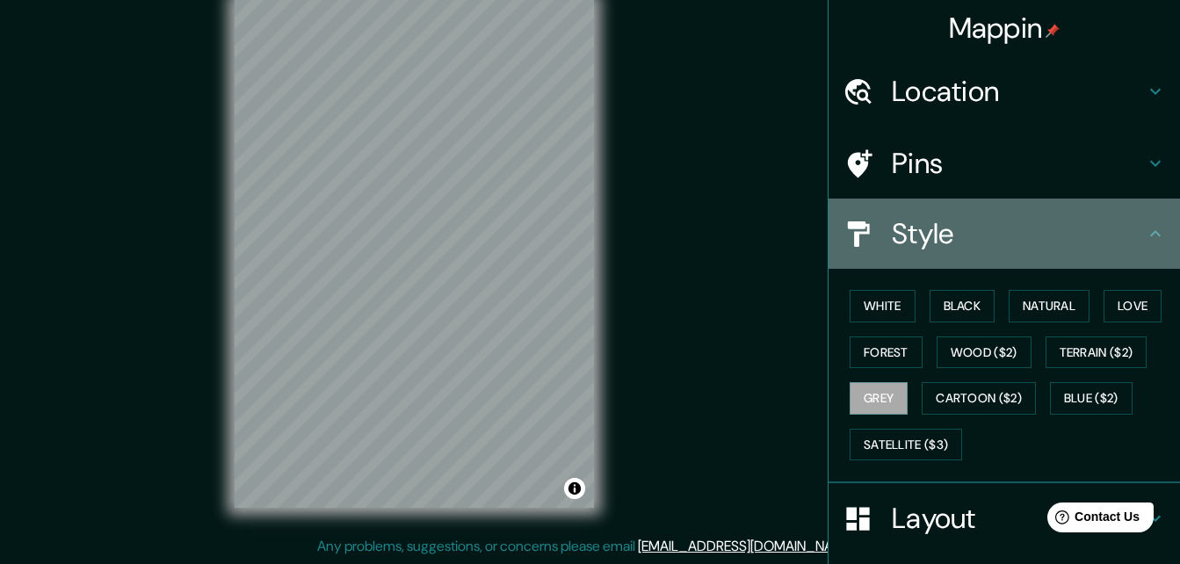
click at [1145, 228] on icon at bounding box center [1155, 233] width 21 height 21
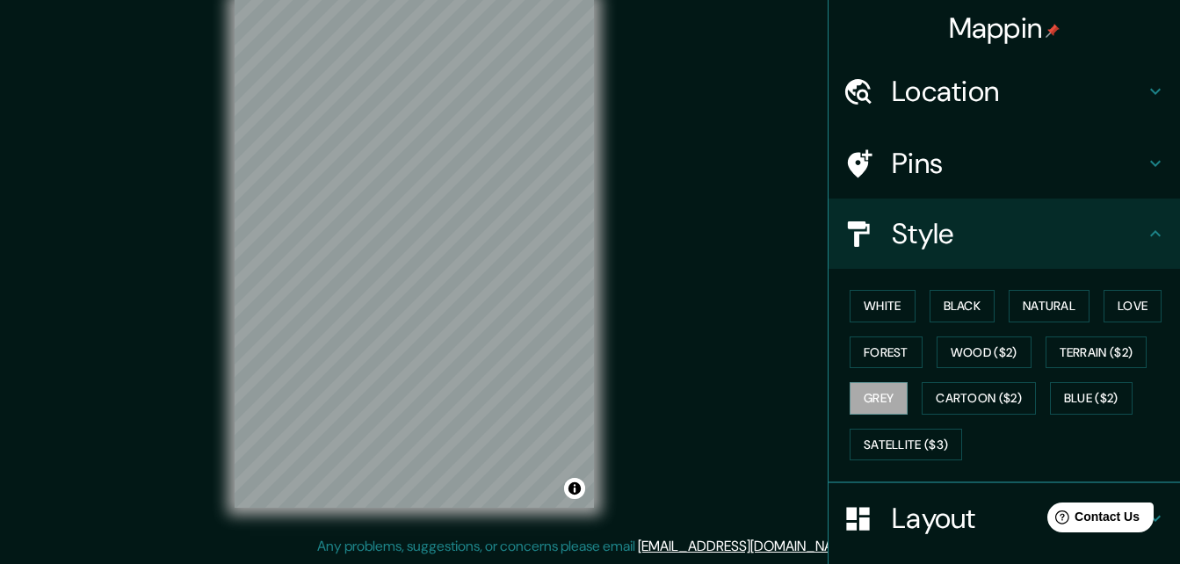
click at [1154, 235] on div "Style" at bounding box center [1003, 234] width 351 height 70
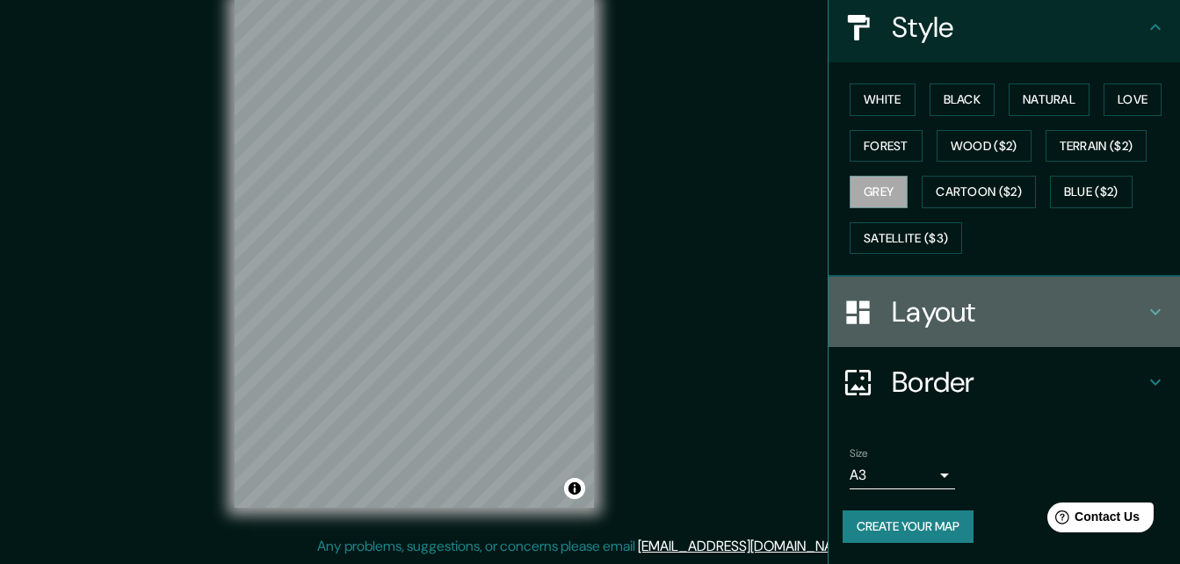
click at [1069, 297] on h4 "Layout" at bounding box center [1018, 311] width 253 height 35
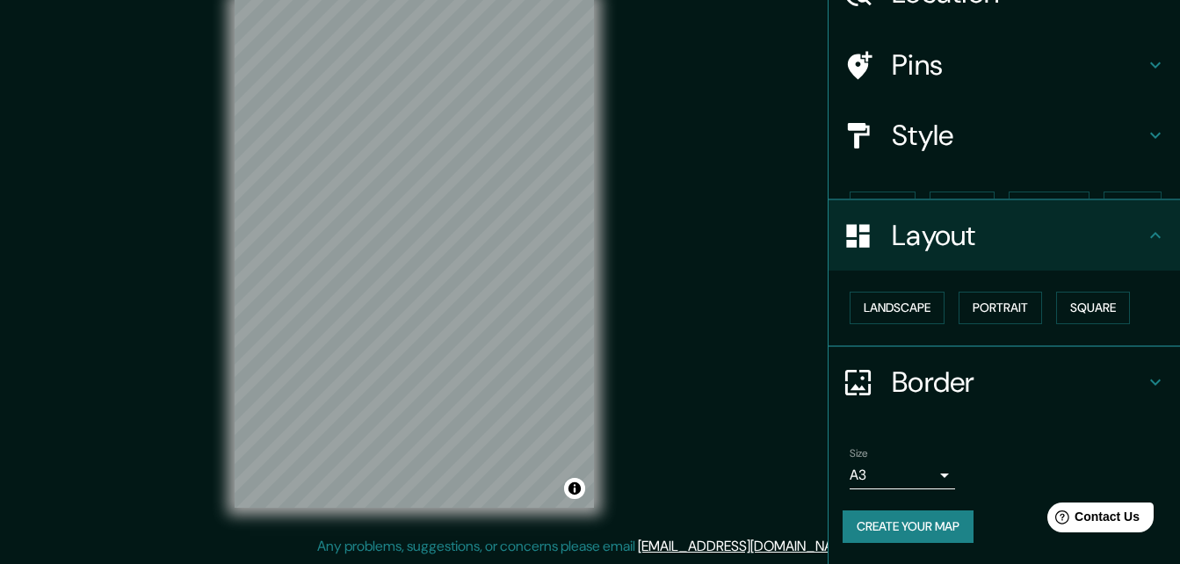
scroll to position [68, 0]
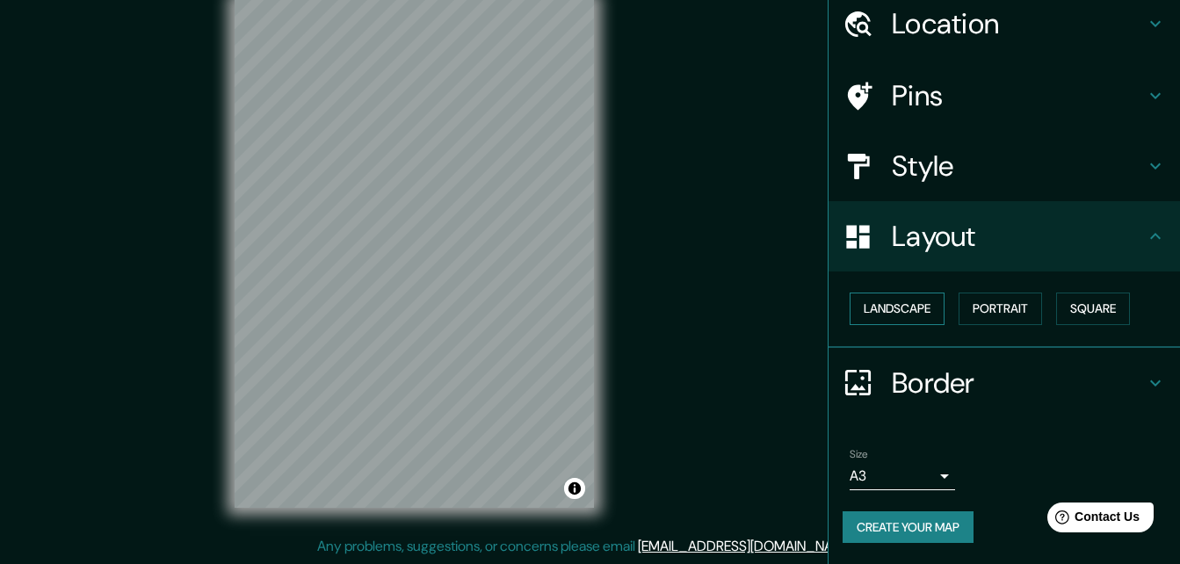
click at [928, 306] on button "Landscape" at bounding box center [897, 309] width 95 height 33
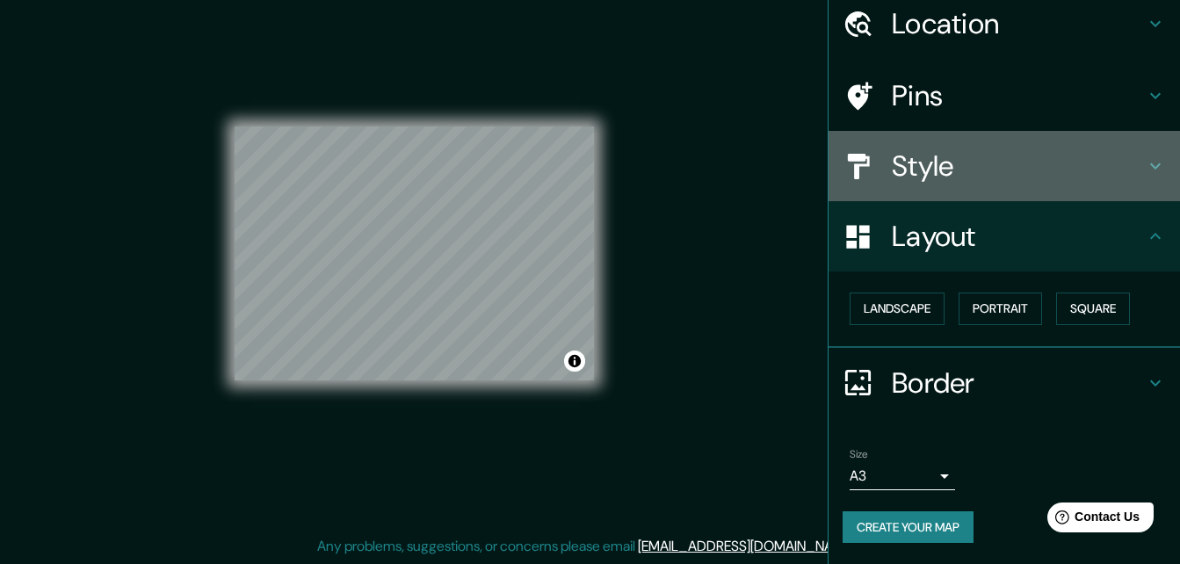
click at [959, 165] on h4 "Style" at bounding box center [1018, 165] width 253 height 35
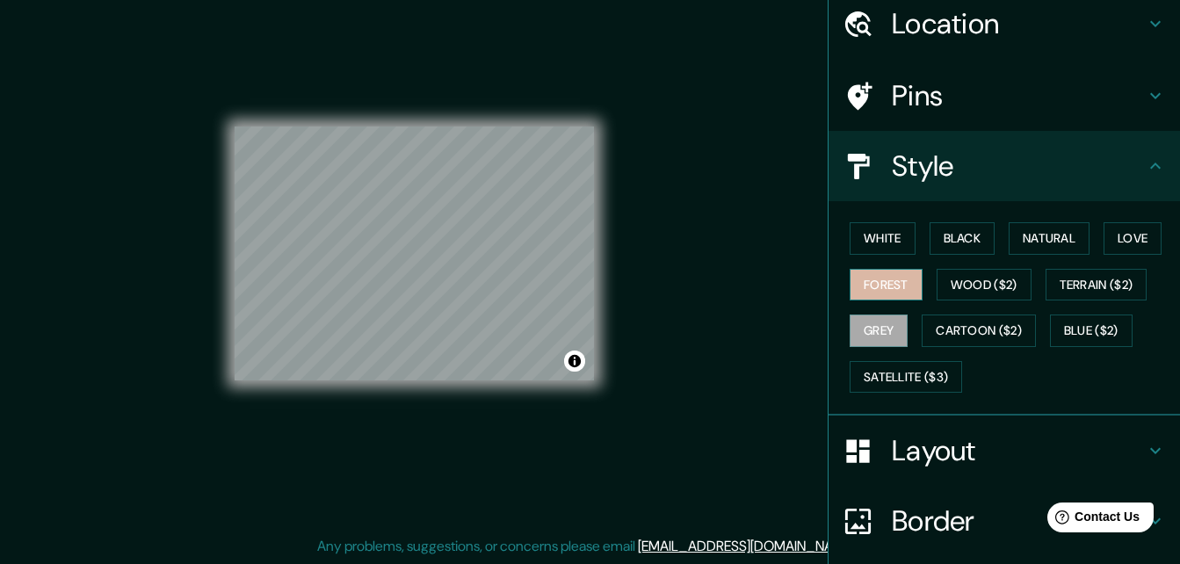
click at [867, 290] on button "Forest" at bounding box center [886, 285] width 73 height 33
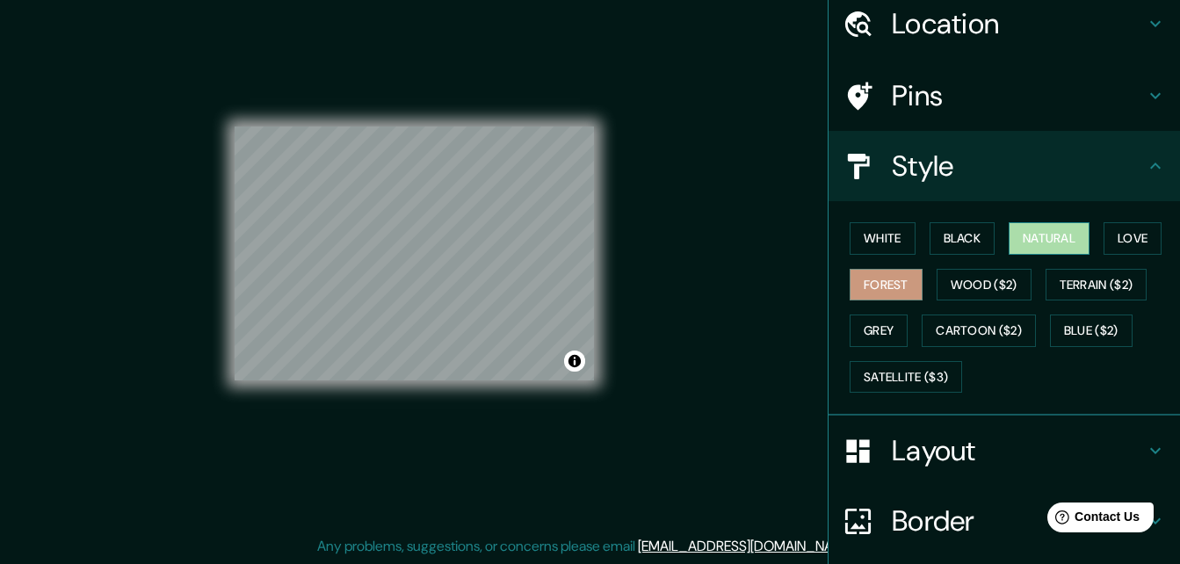
click at [1058, 238] on button "Natural" at bounding box center [1049, 238] width 81 height 33
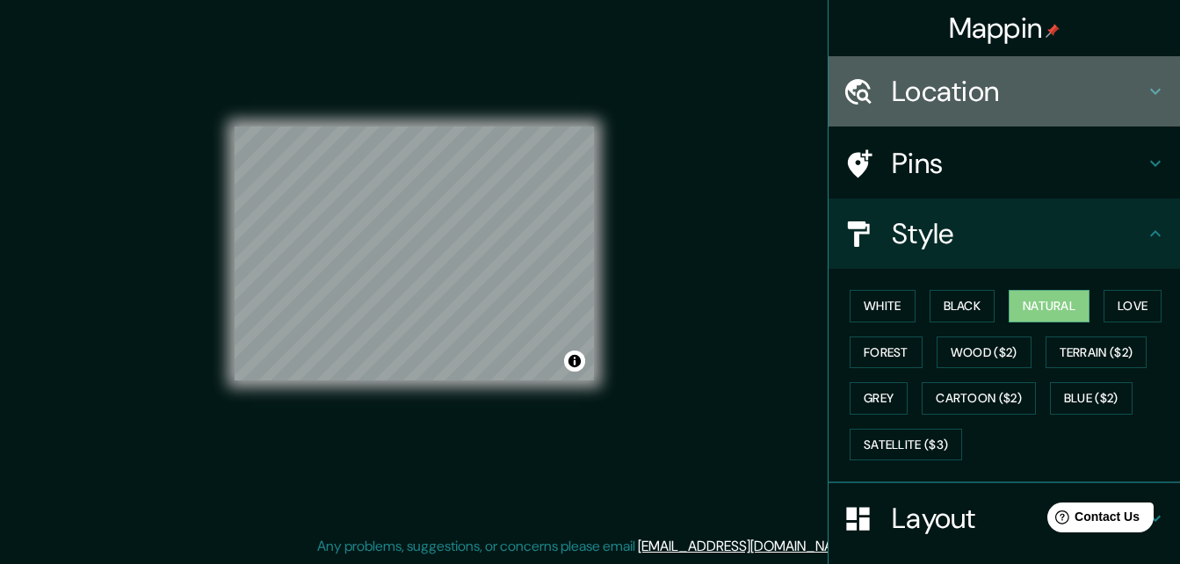
click at [995, 94] on h4 "Location" at bounding box center [1018, 91] width 253 height 35
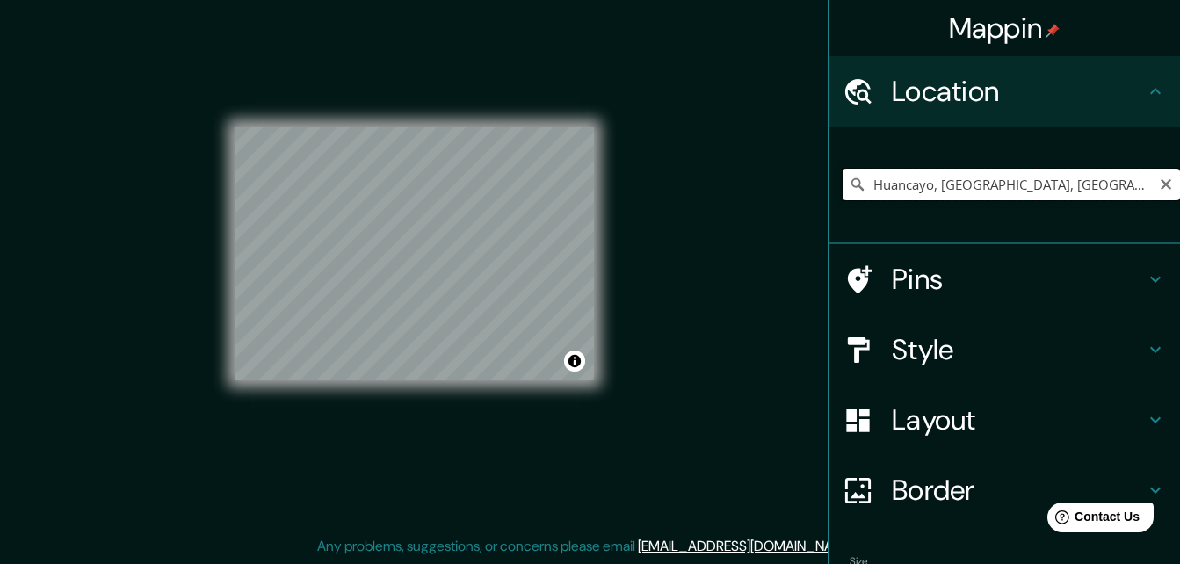
click at [1123, 183] on input "Huancayo, [GEOGRAPHIC_DATA], [GEOGRAPHIC_DATA]" at bounding box center [1011, 185] width 337 height 32
click at [992, 177] on input "Huancayo, [GEOGRAPHIC_DATA], [GEOGRAPHIC_DATA]" at bounding box center [1011, 185] width 337 height 32
click at [956, 255] on div "Pins" at bounding box center [1003, 279] width 351 height 70
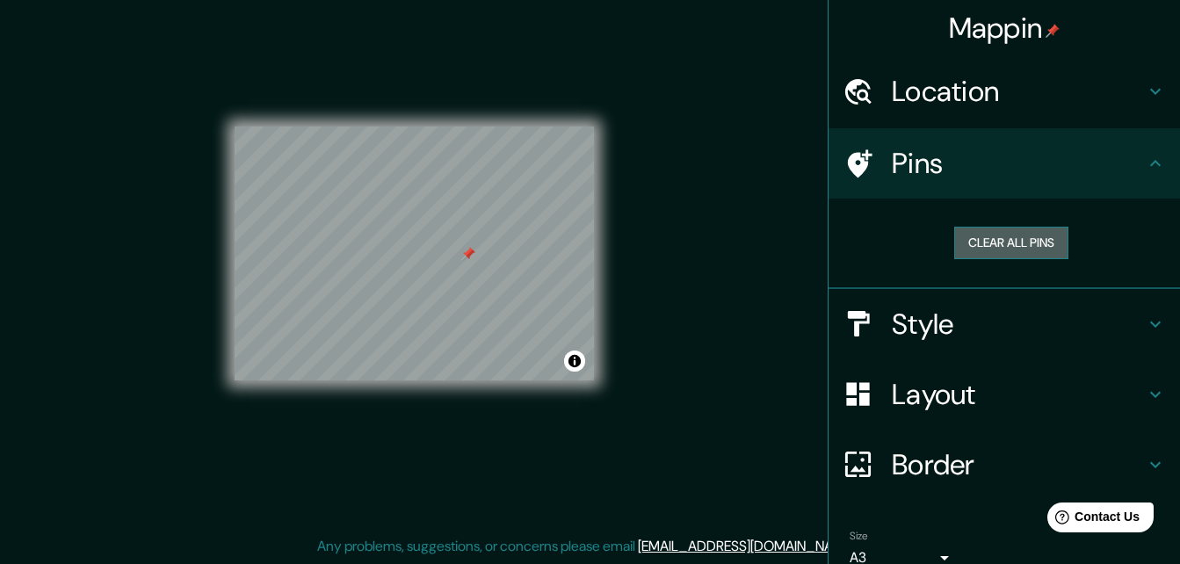
click at [985, 246] on button "Clear all pins" at bounding box center [1011, 243] width 114 height 33
click at [1017, 98] on h4 "Location" at bounding box center [1018, 91] width 253 height 35
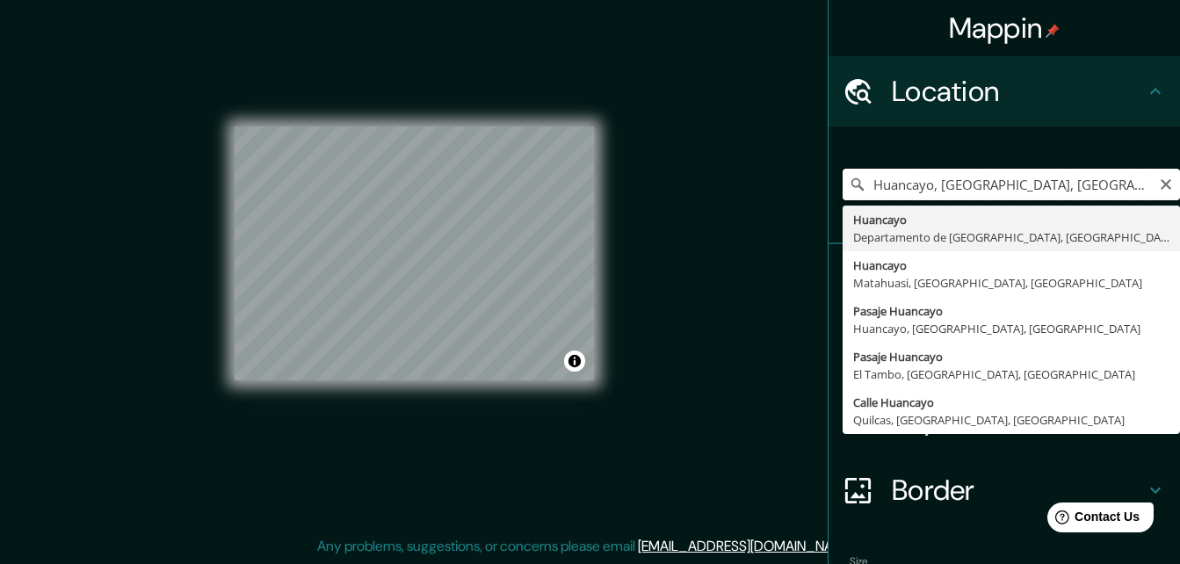
click at [995, 179] on input "Huancayo, [GEOGRAPHIC_DATA], [GEOGRAPHIC_DATA]" at bounding box center [1011, 185] width 337 height 32
click at [1116, 190] on input "Huancayo, [GEOGRAPHIC_DATA], [GEOGRAPHIC_DATA]" at bounding box center [1011, 185] width 337 height 32
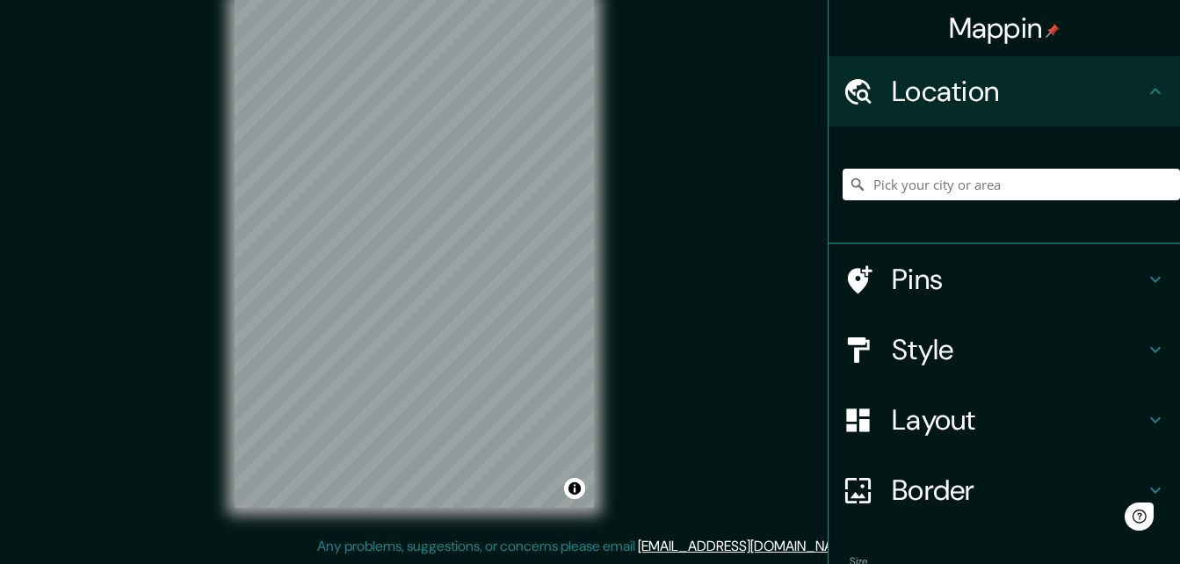
scroll to position [28, 0]
click at [946, 177] on input "Pick your city or area" at bounding box center [1011, 185] width 337 height 32
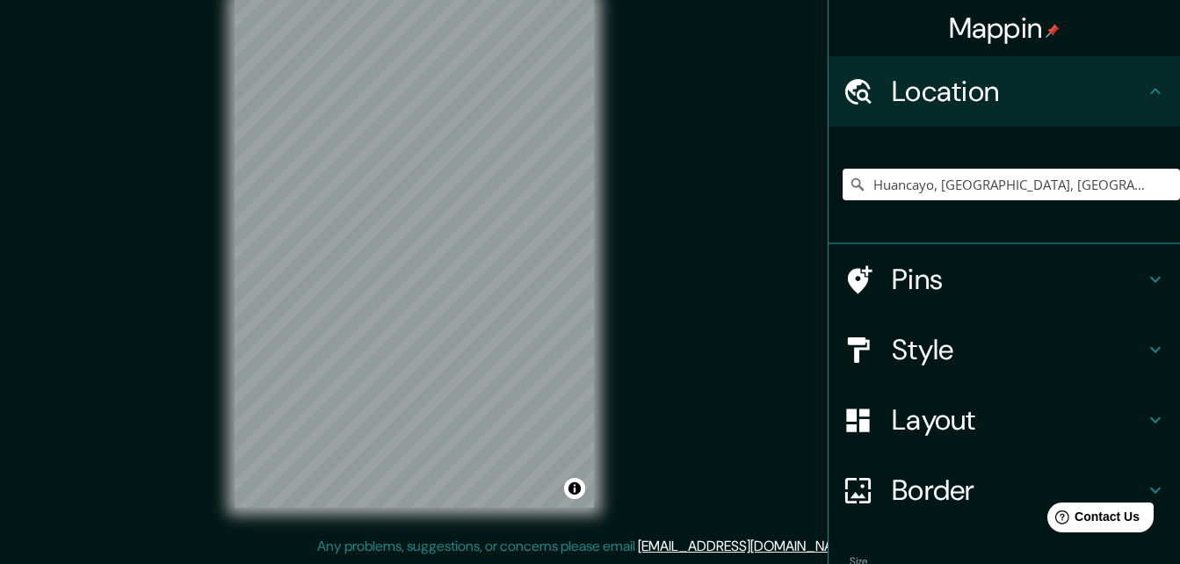
click at [988, 346] on h4 "Style" at bounding box center [1018, 349] width 253 height 35
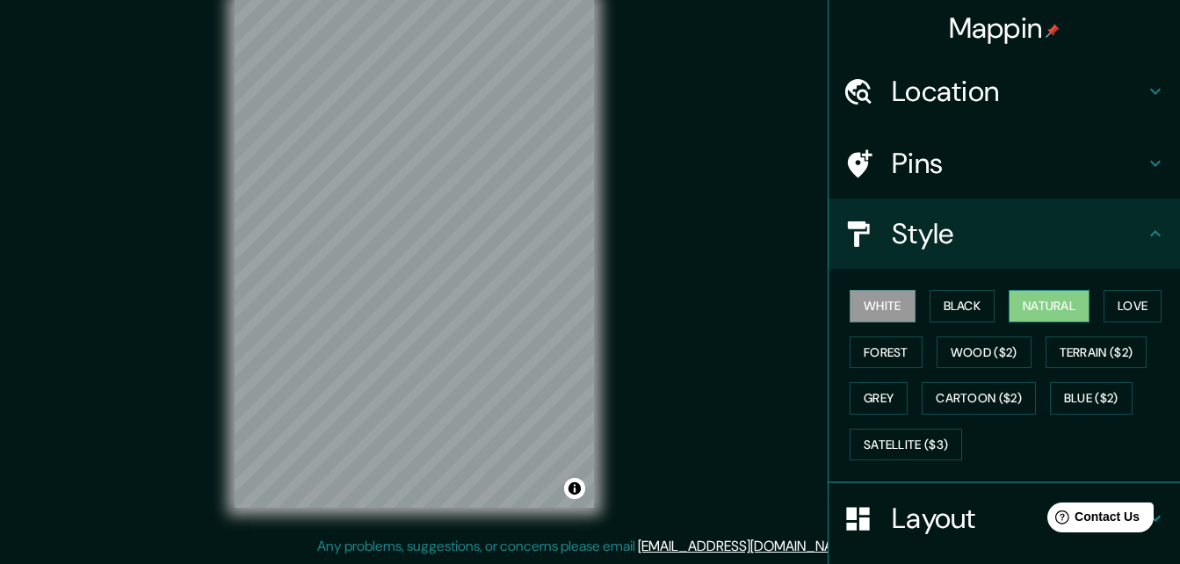
click at [1020, 302] on button "Natural" at bounding box center [1049, 306] width 81 height 33
click at [947, 98] on h4 "Location" at bounding box center [1018, 91] width 253 height 35
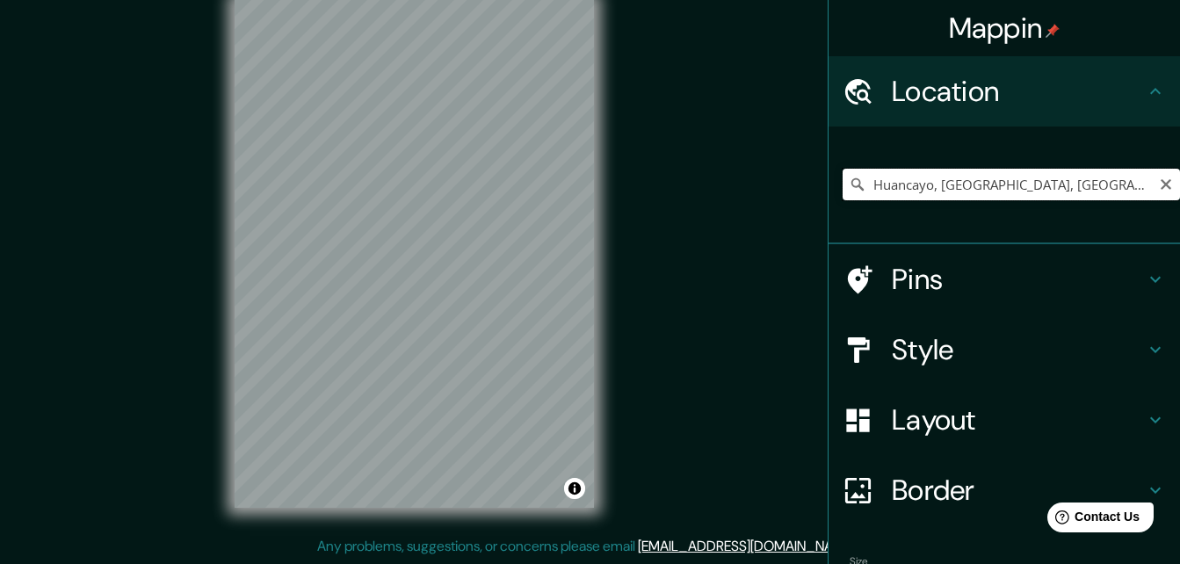
click at [988, 193] on input "Huancayo, [GEOGRAPHIC_DATA], [GEOGRAPHIC_DATA]" at bounding box center [1011, 185] width 337 height 32
paste input "-12.072517621239307, -75.20654277729359"
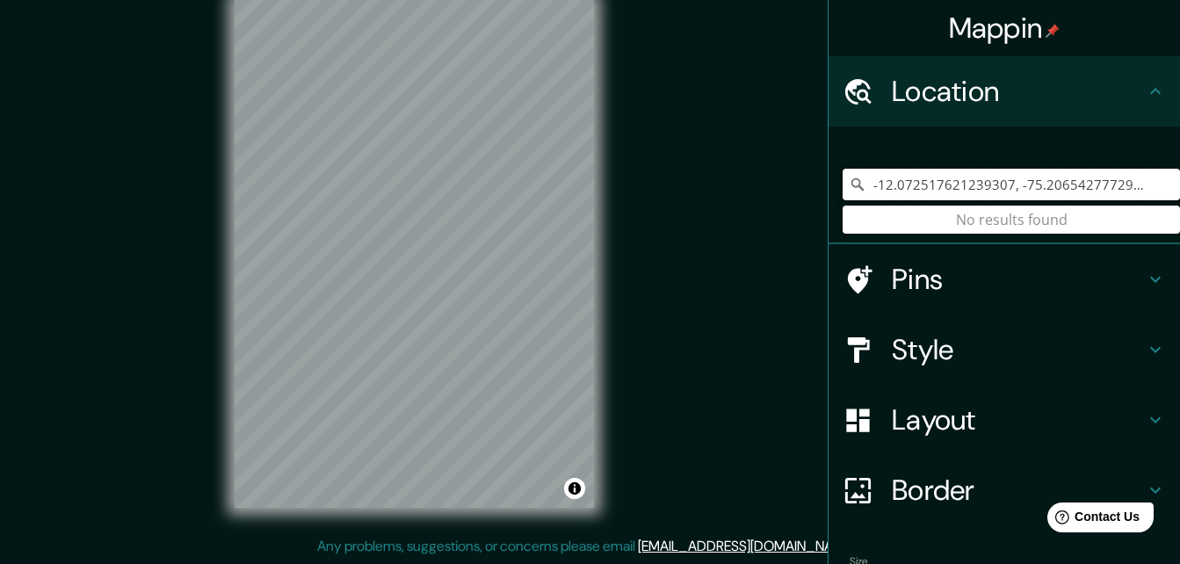
type input "-12.072517621239307, -75.20654277729359"
drag, startPoint x: 1149, startPoint y: 188, endPoint x: 795, endPoint y: 231, distance: 356.7
click at [795, 231] on div "Mappin Location -12.072517621239307, -75.20654277729359 No results found Pins S…" at bounding box center [590, 268] width 1180 height 592
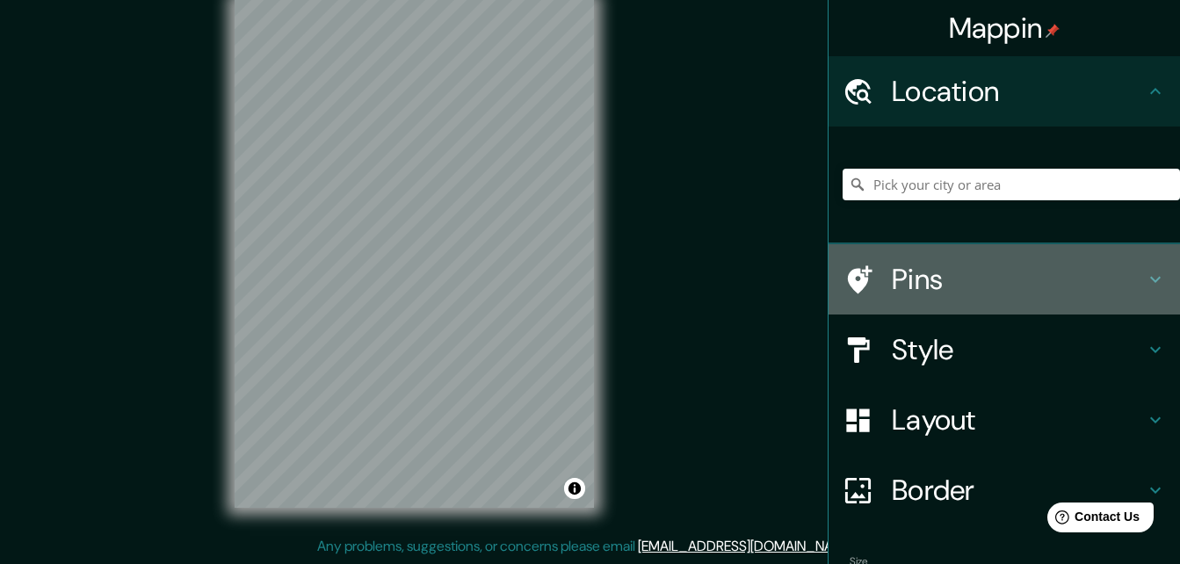
click at [951, 279] on h4 "Pins" at bounding box center [1018, 279] width 253 height 35
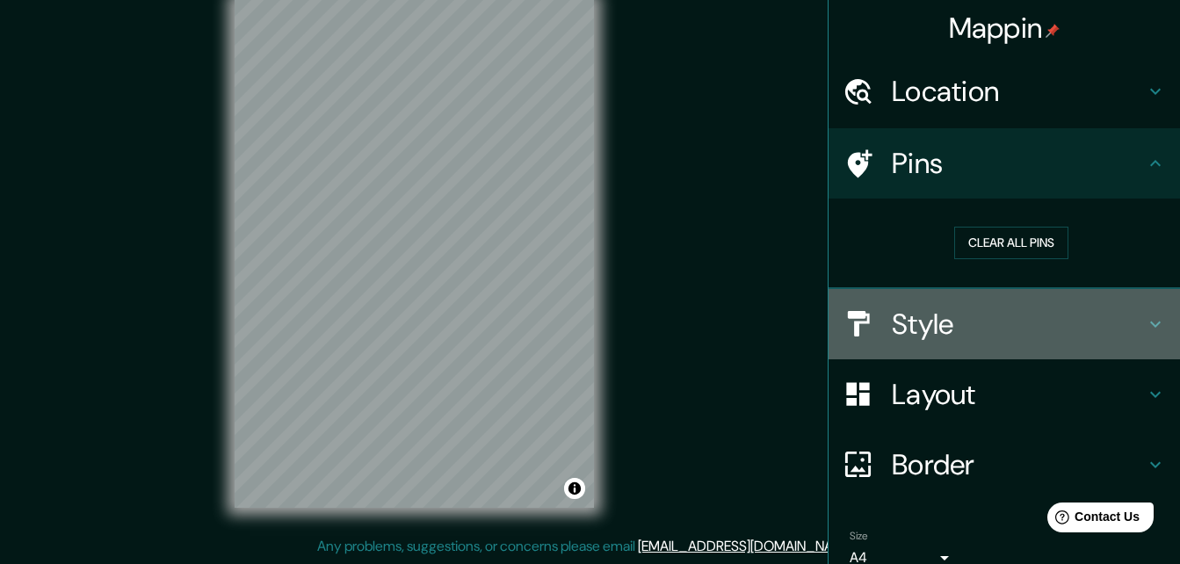
click at [986, 317] on h4 "Style" at bounding box center [1018, 324] width 253 height 35
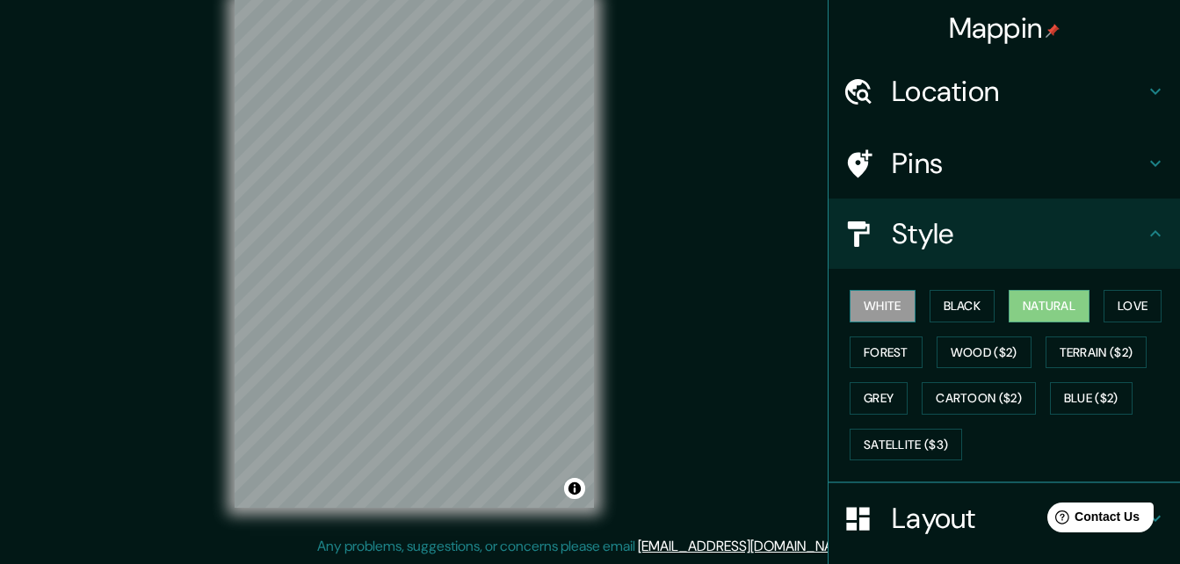
click at [874, 307] on button "White" at bounding box center [883, 306] width 66 height 33
click at [886, 395] on button "Grey" at bounding box center [879, 398] width 58 height 33
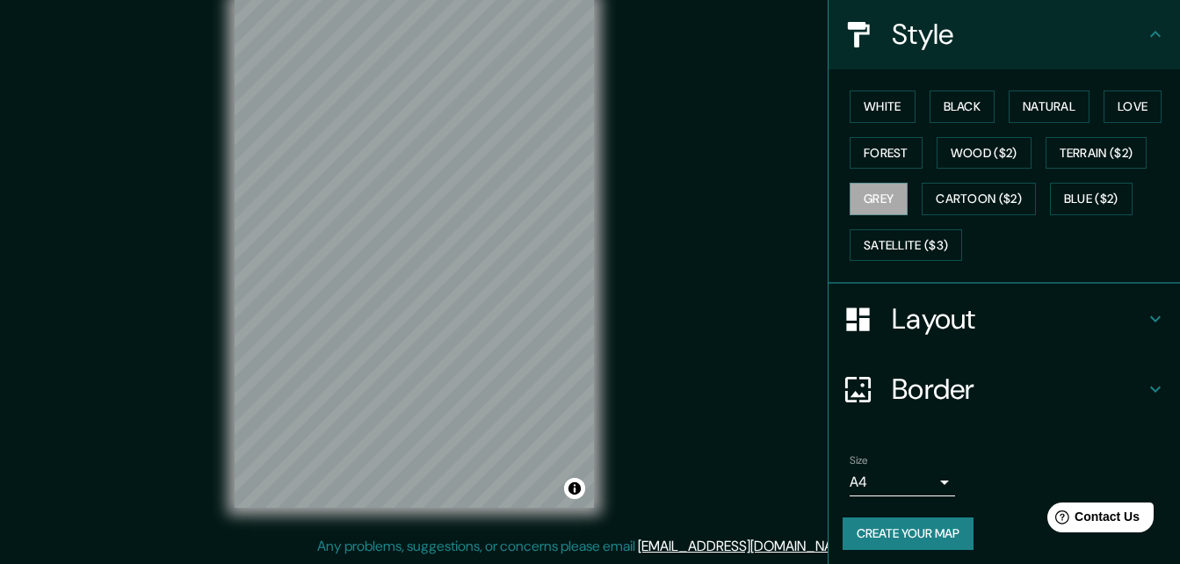
scroll to position [206, 0]
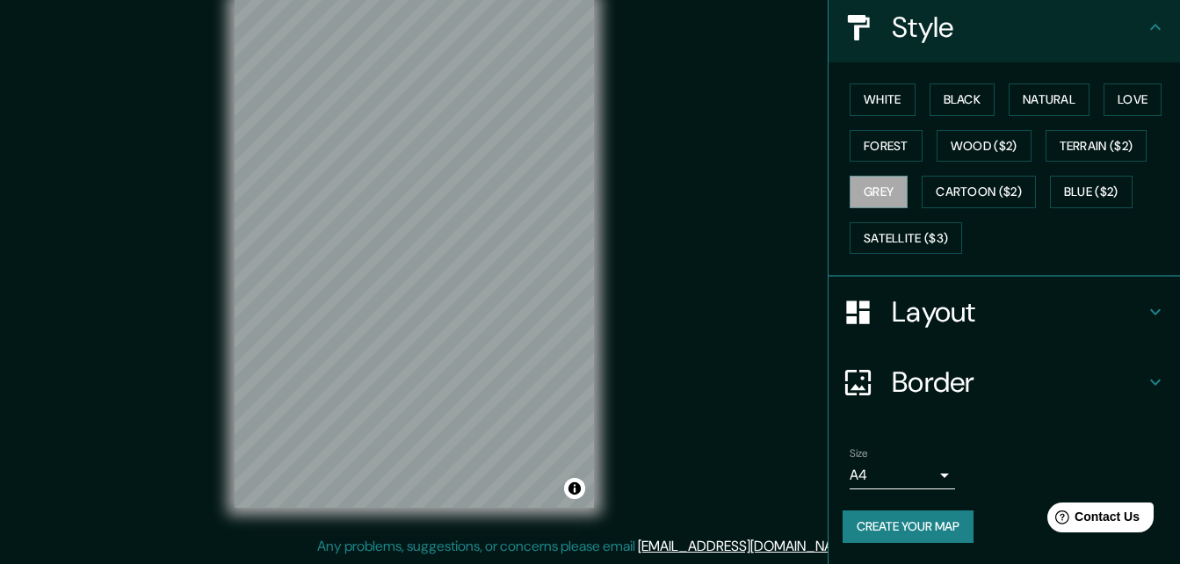
click at [901, 474] on body "Mappin Location Pins Style White Black Natural Love Forest Wood ($2) Terrain ($…" at bounding box center [590, 254] width 1180 height 564
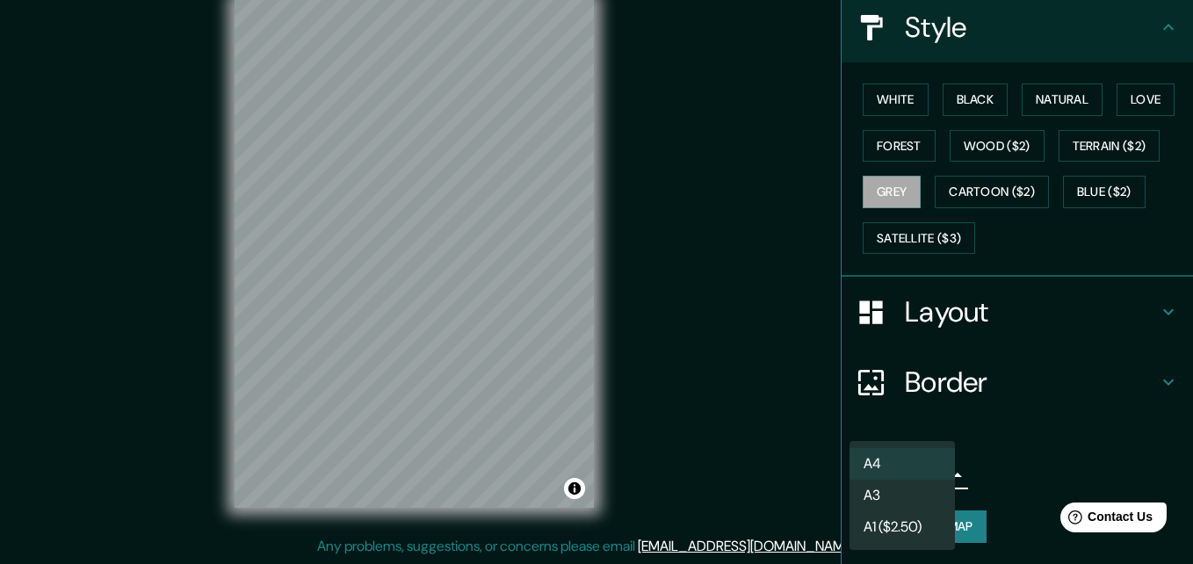
click at [904, 494] on li "A3" at bounding box center [902, 496] width 105 height 32
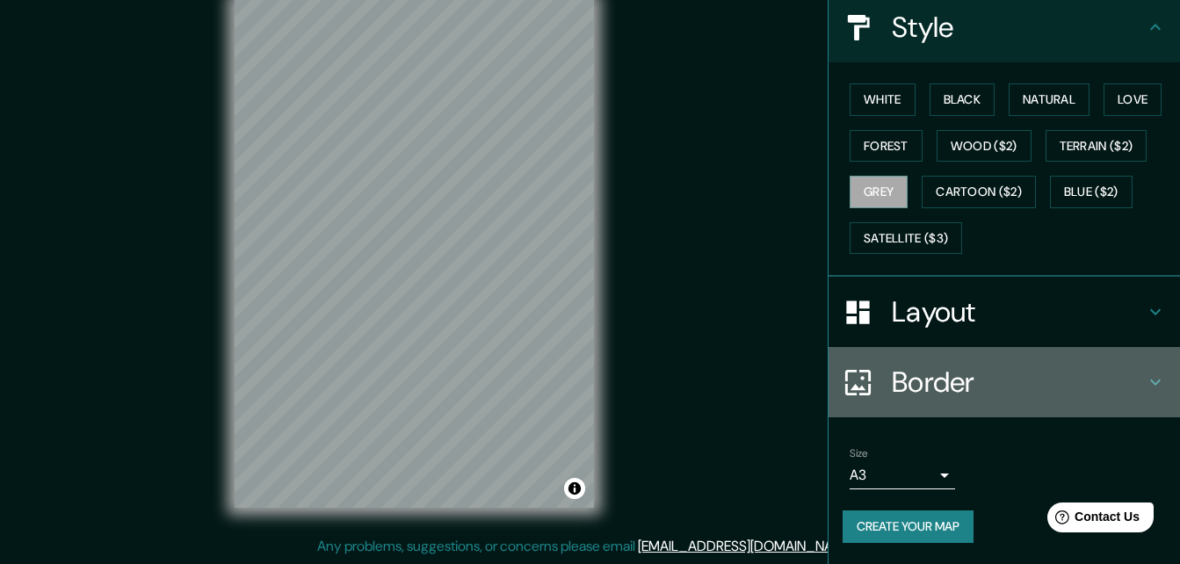
click at [913, 386] on h4 "Border" at bounding box center [1018, 382] width 253 height 35
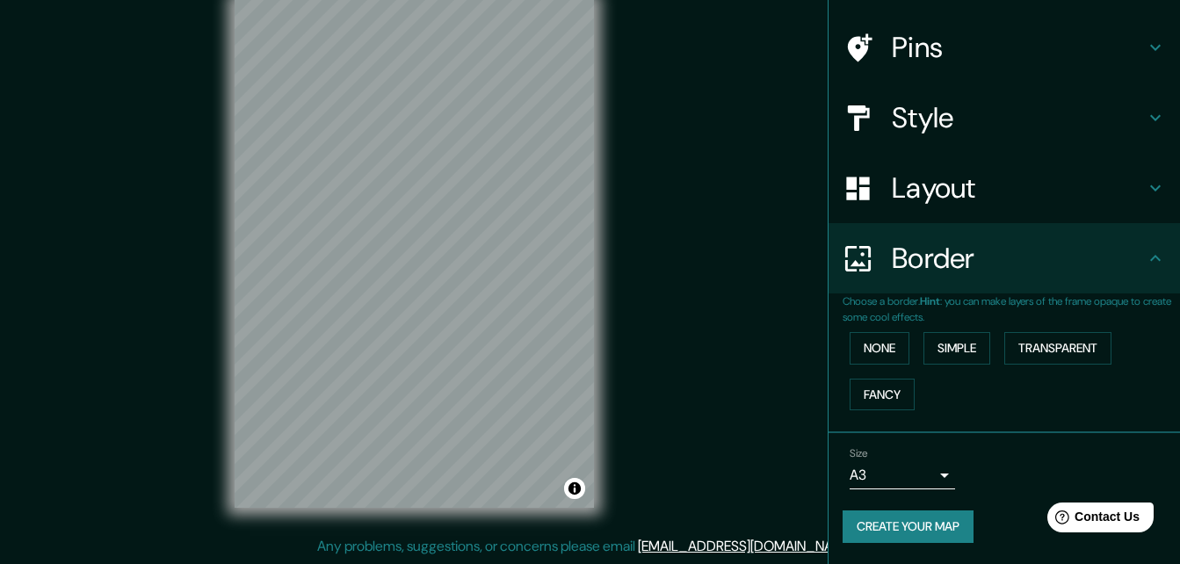
scroll to position [116, 0]
click at [952, 257] on h4 "Border" at bounding box center [1018, 258] width 253 height 35
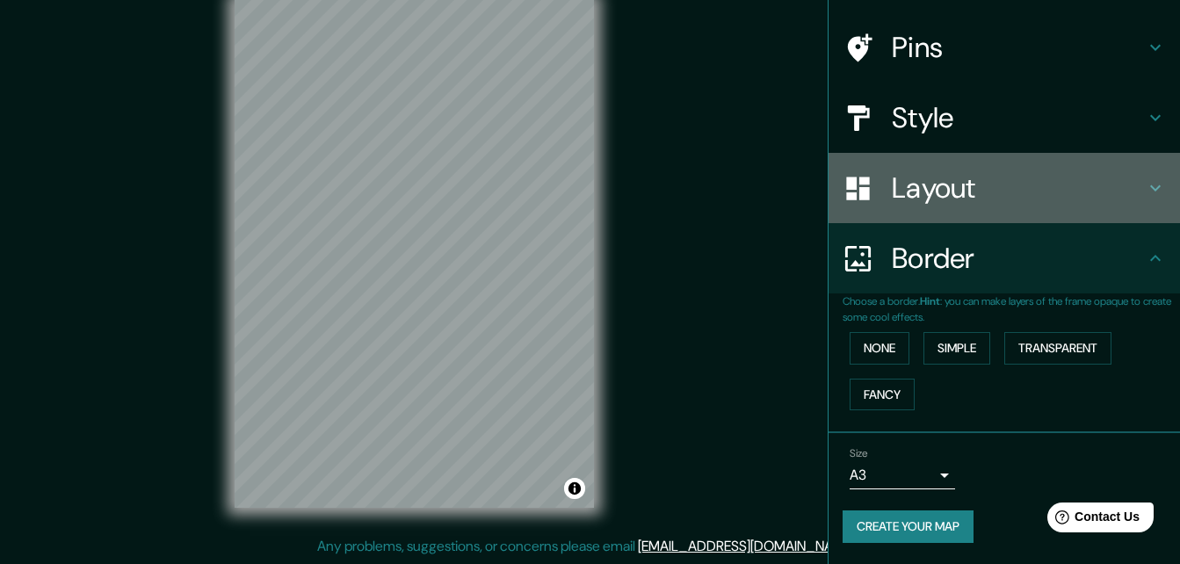
click at [980, 186] on h4 "Layout" at bounding box center [1018, 187] width 253 height 35
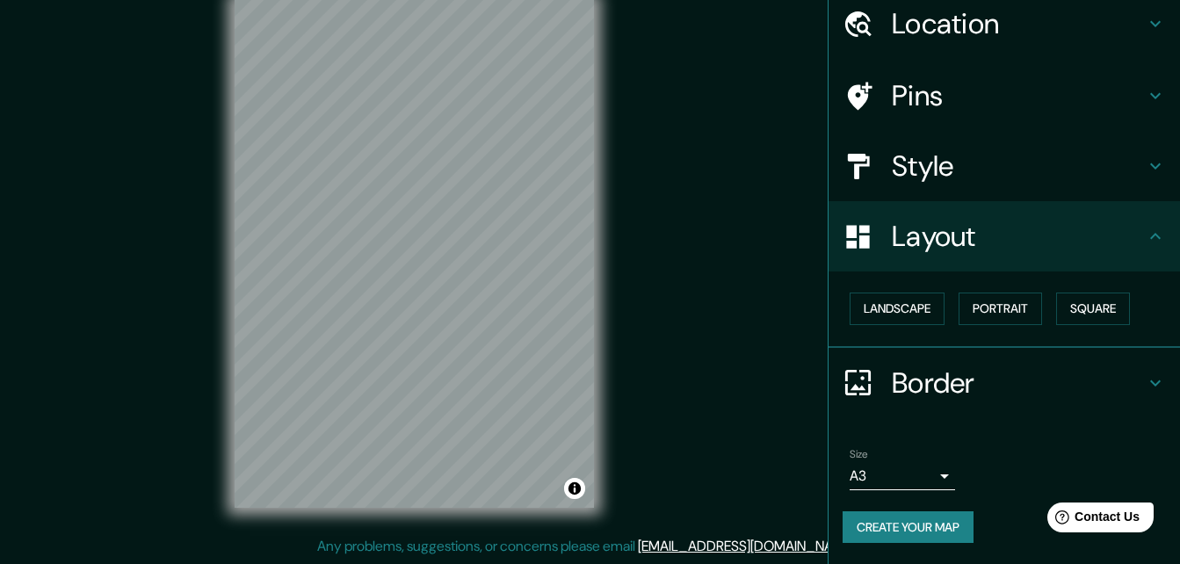
scroll to position [68, 0]
click at [917, 292] on div "Landscape Portrait Square" at bounding box center [1011, 309] width 337 height 47
click at [908, 302] on button "Landscape" at bounding box center [897, 309] width 95 height 33
